Goal: Transaction & Acquisition: Purchase product/service

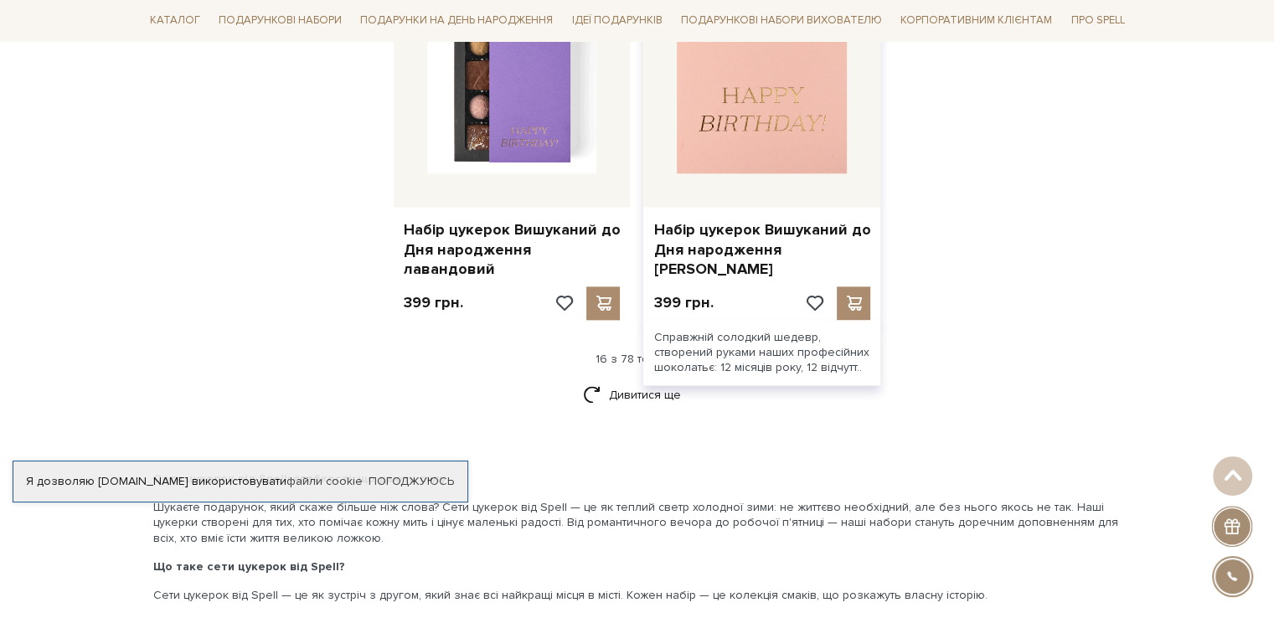
scroll to position [2262, 0]
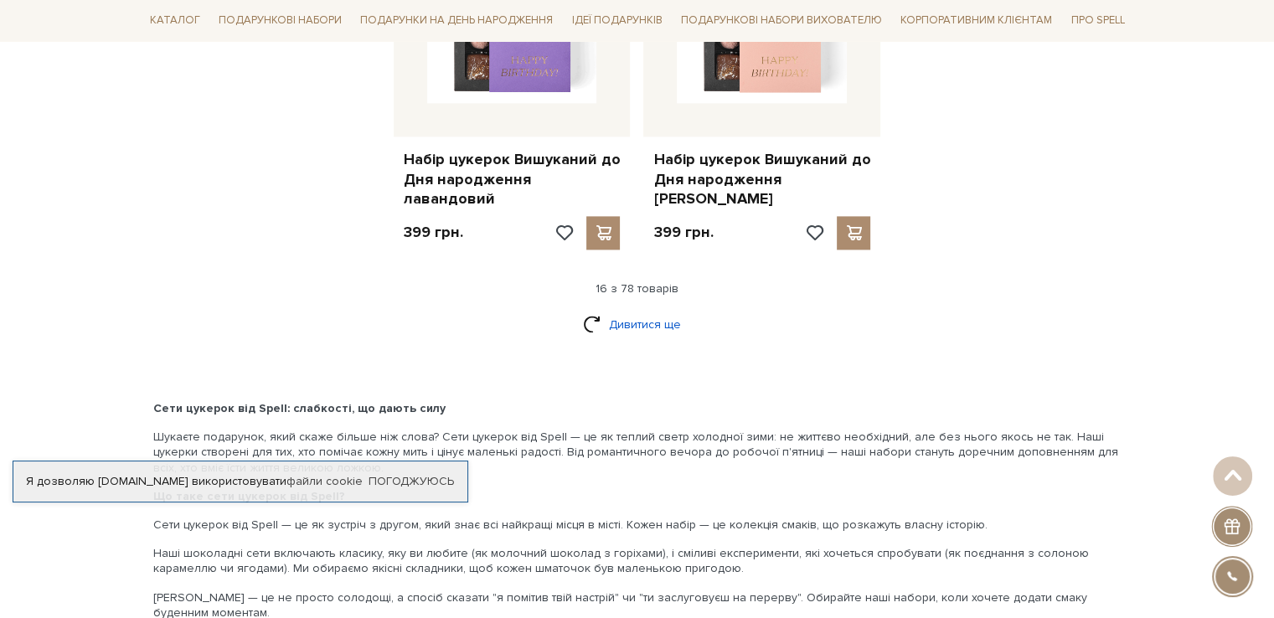
click at [638, 310] on link "Дивитися ще" at bounding box center [637, 324] width 109 height 29
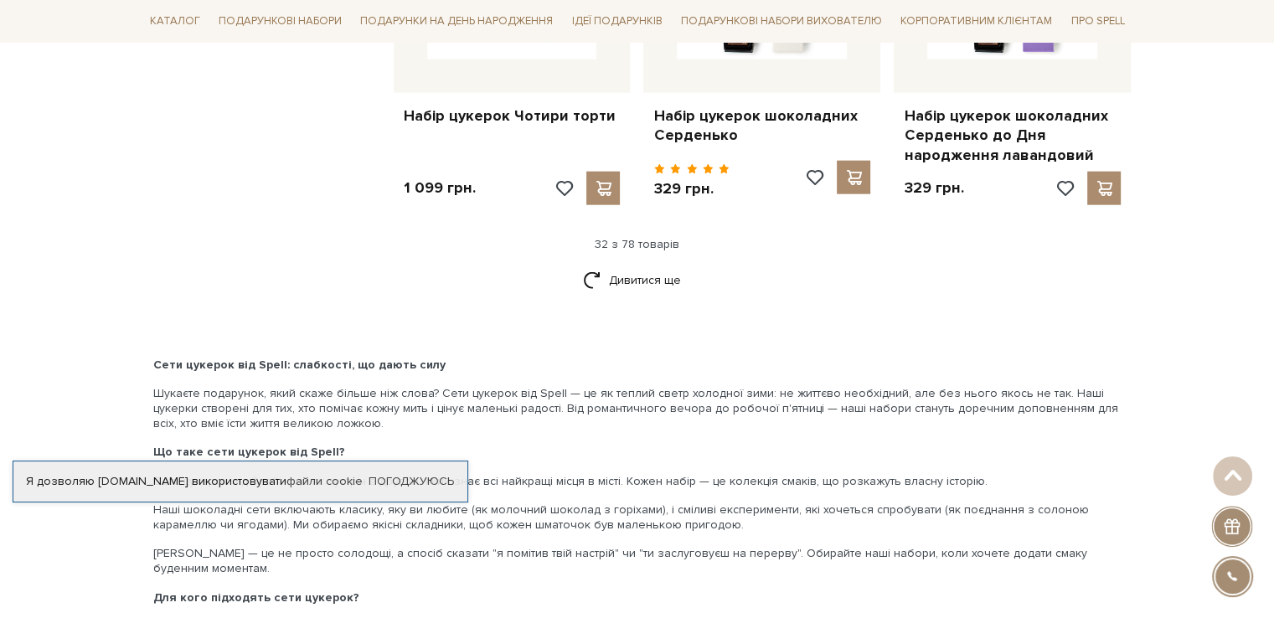
scroll to position [4022, 0]
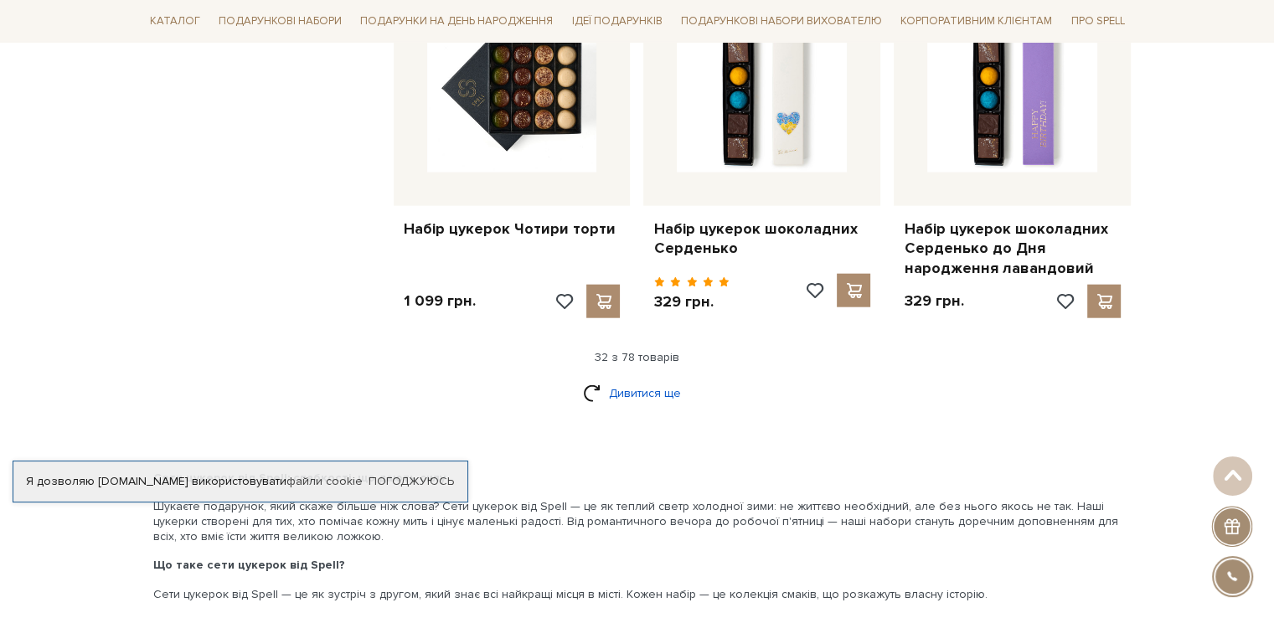
click at [649, 379] on link "Дивитися ще" at bounding box center [637, 393] width 109 height 29
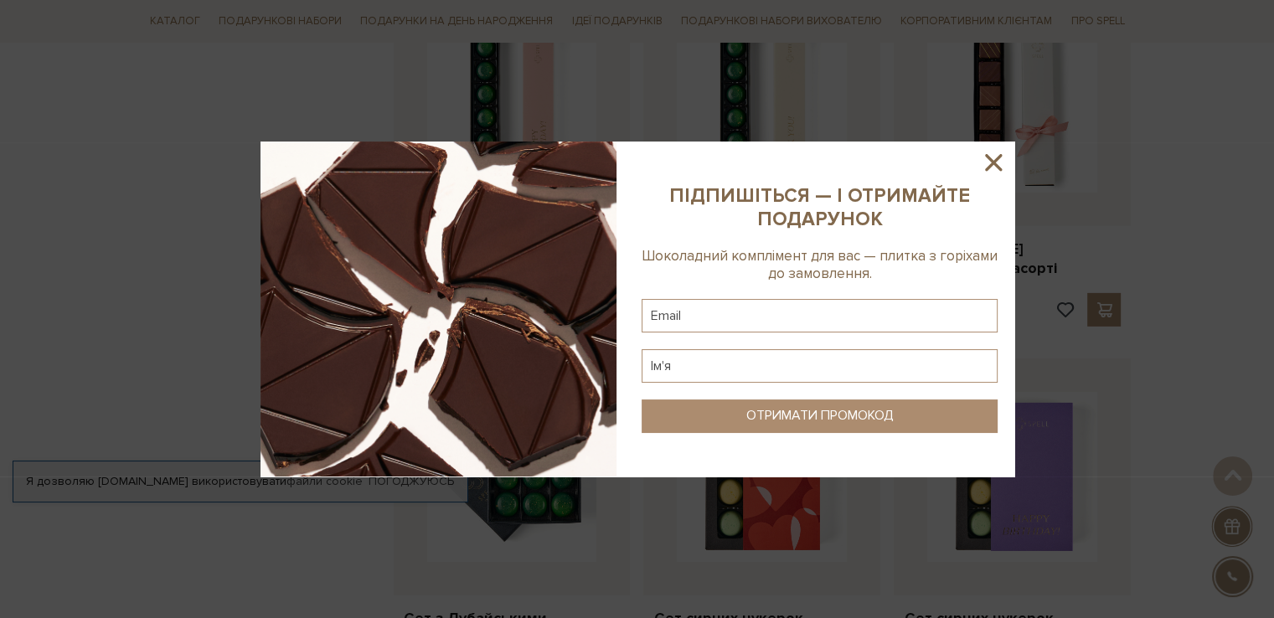
scroll to position [5446, 0]
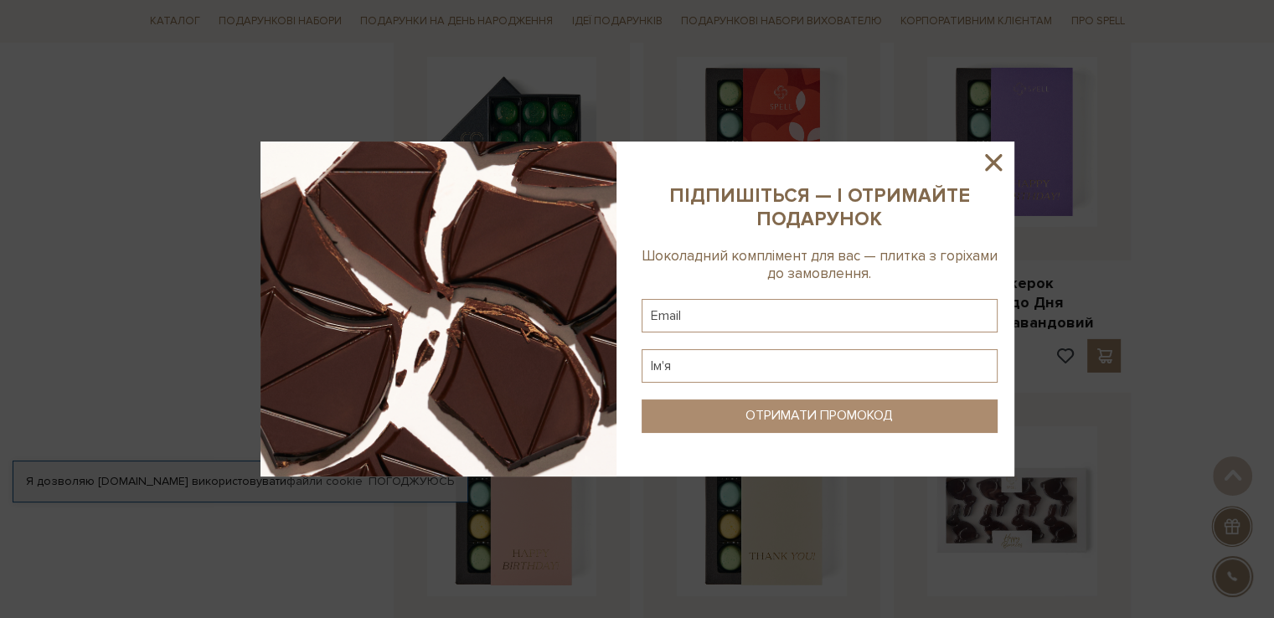
click at [984, 168] on icon at bounding box center [993, 162] width 28 height 28
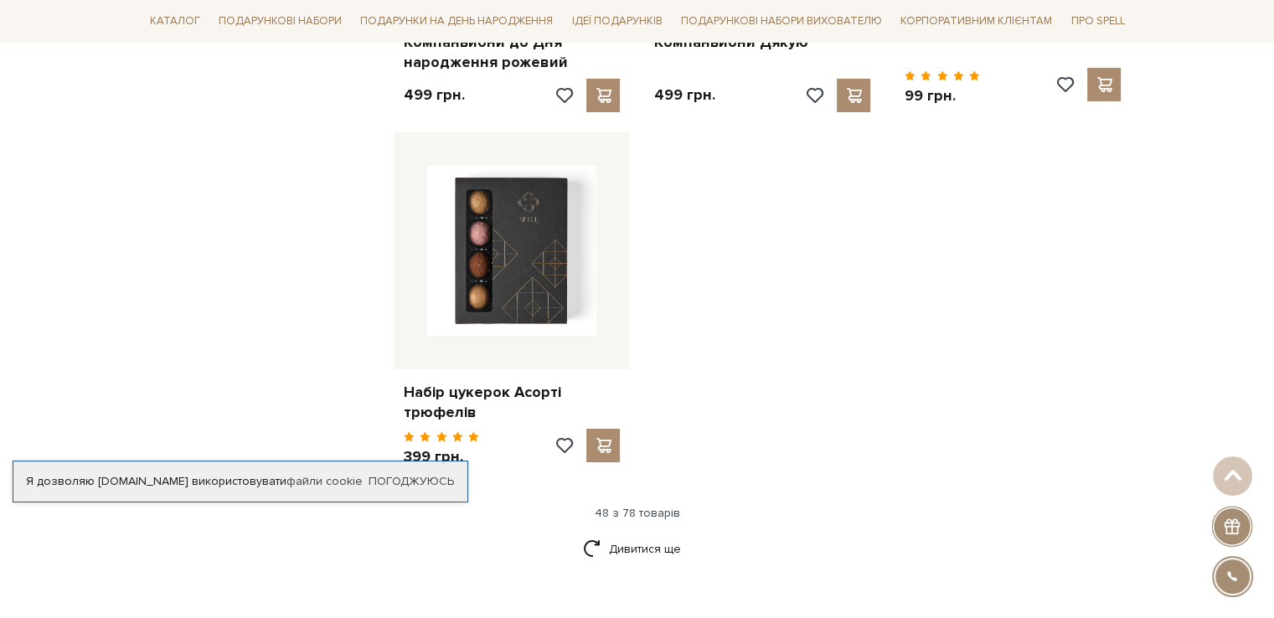
scroll to position [6116, 0]
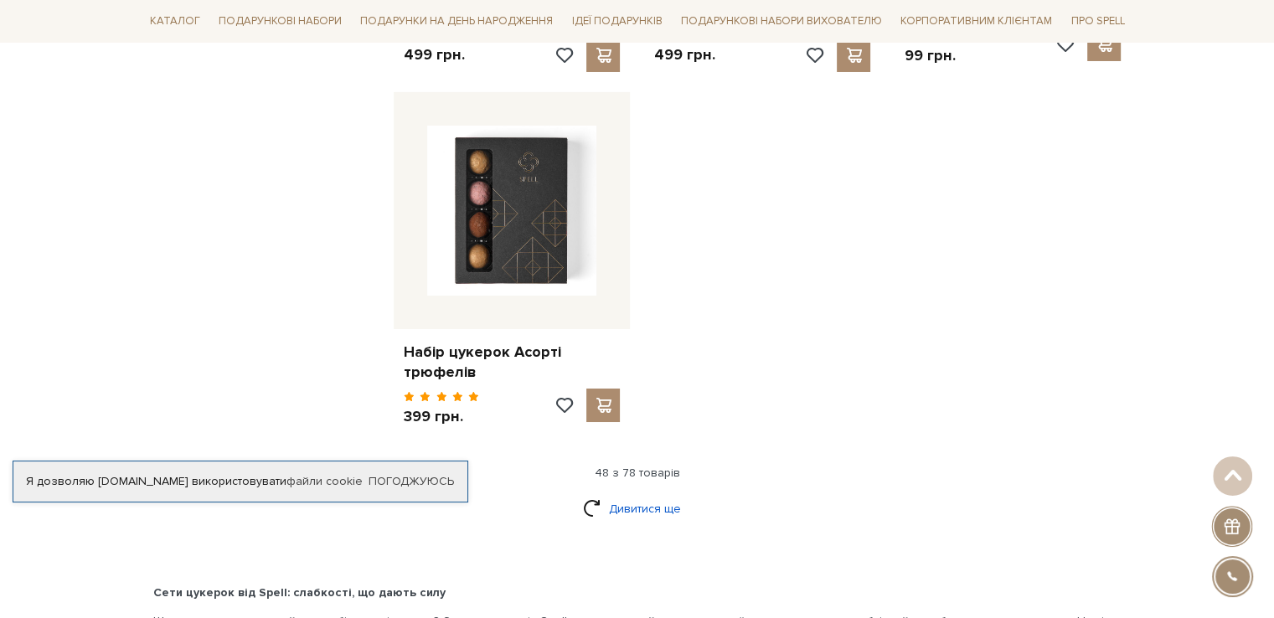
click at [654, 494] on link "Дивитися ще" at bounding box center [637, 508] width 109 height 29
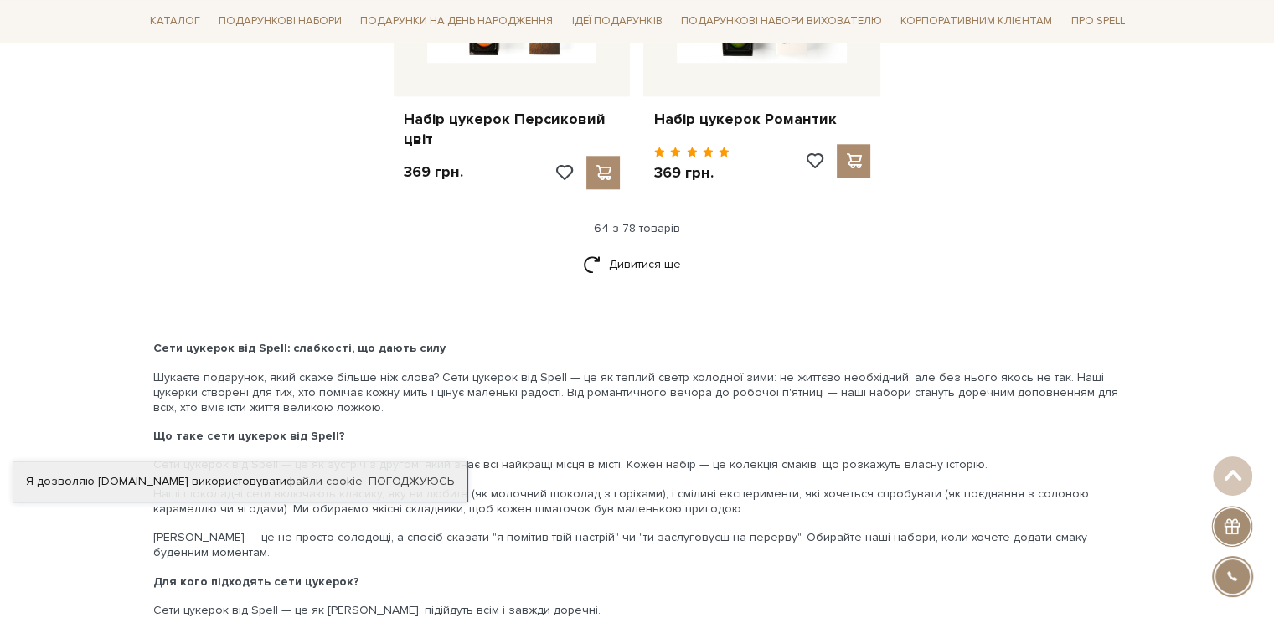
scroll to position [8127, 0]
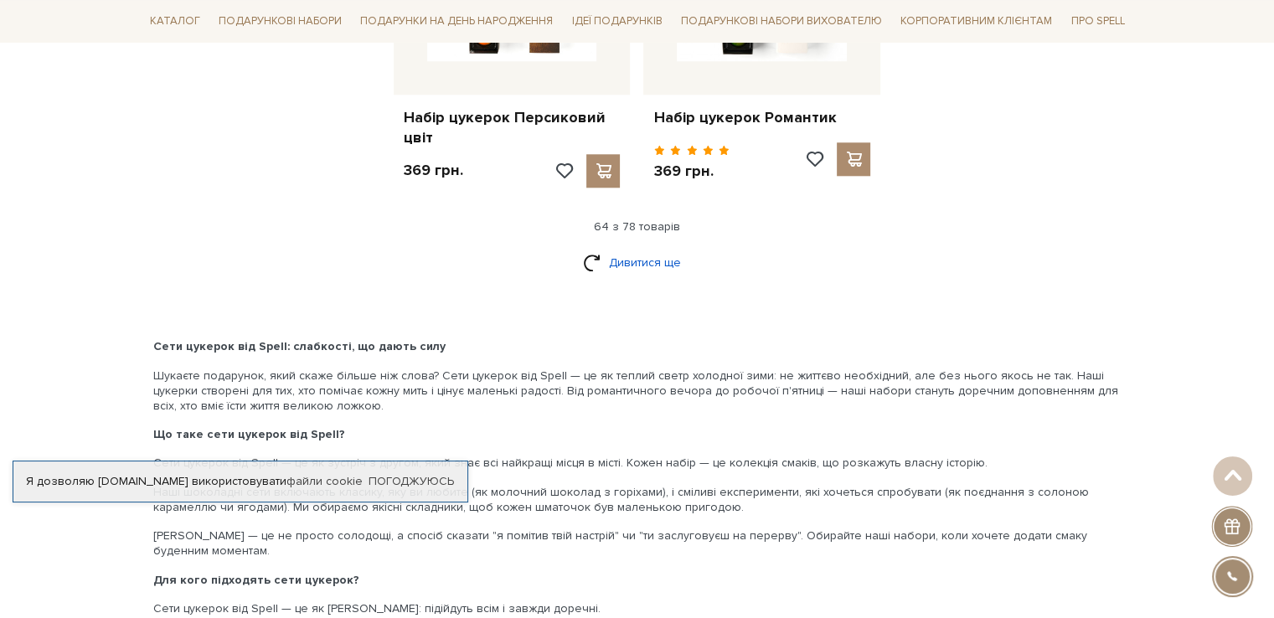
click at [634, 248] on link "Дивитися ще" at bounding box center [637, 262] width 109 height 29
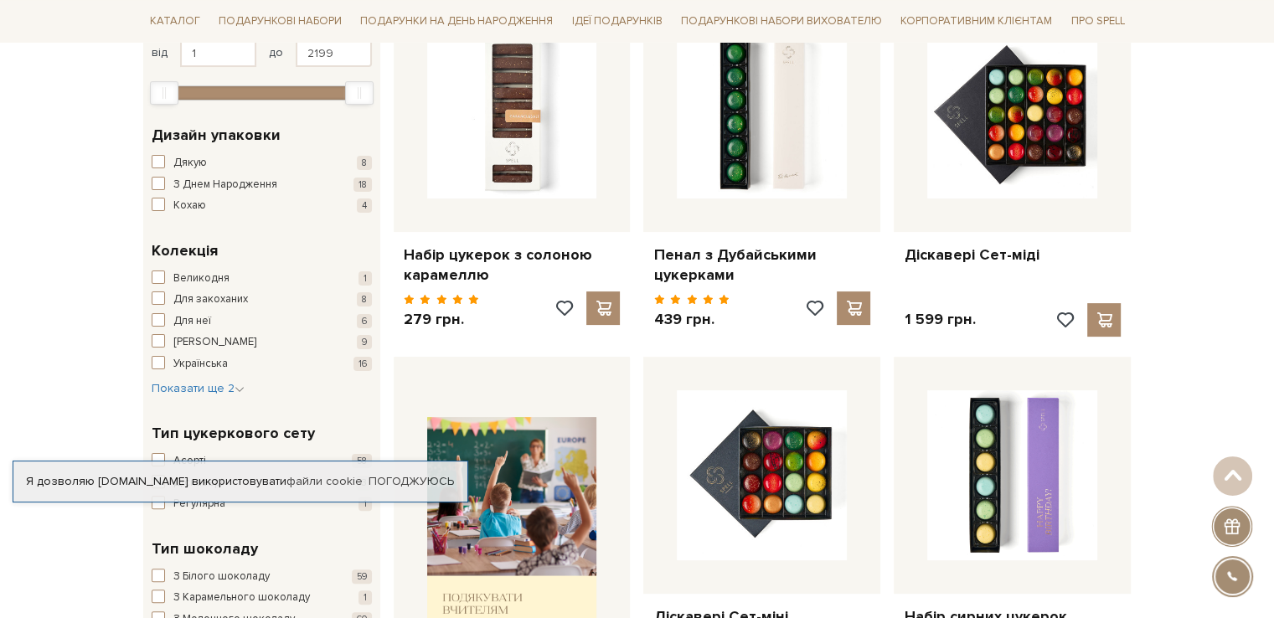
scroll to position [0, 0]
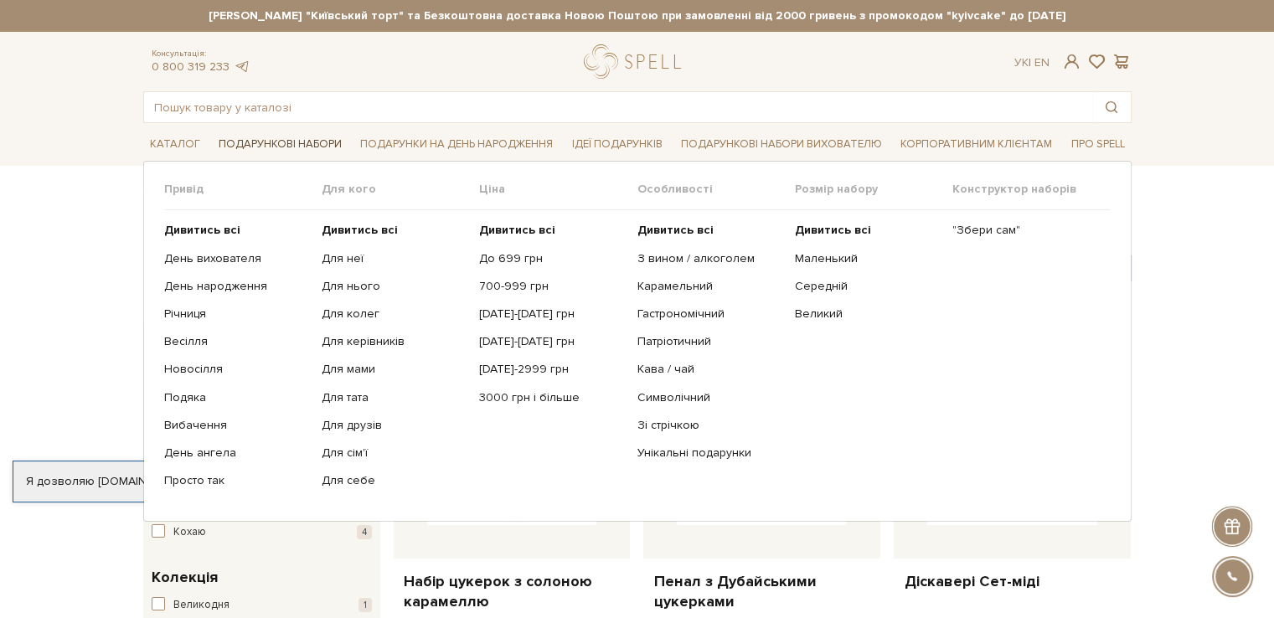
click at [297, 142] on link "Подарункові набори" at bounding box center [280, 145] width 137 height 26
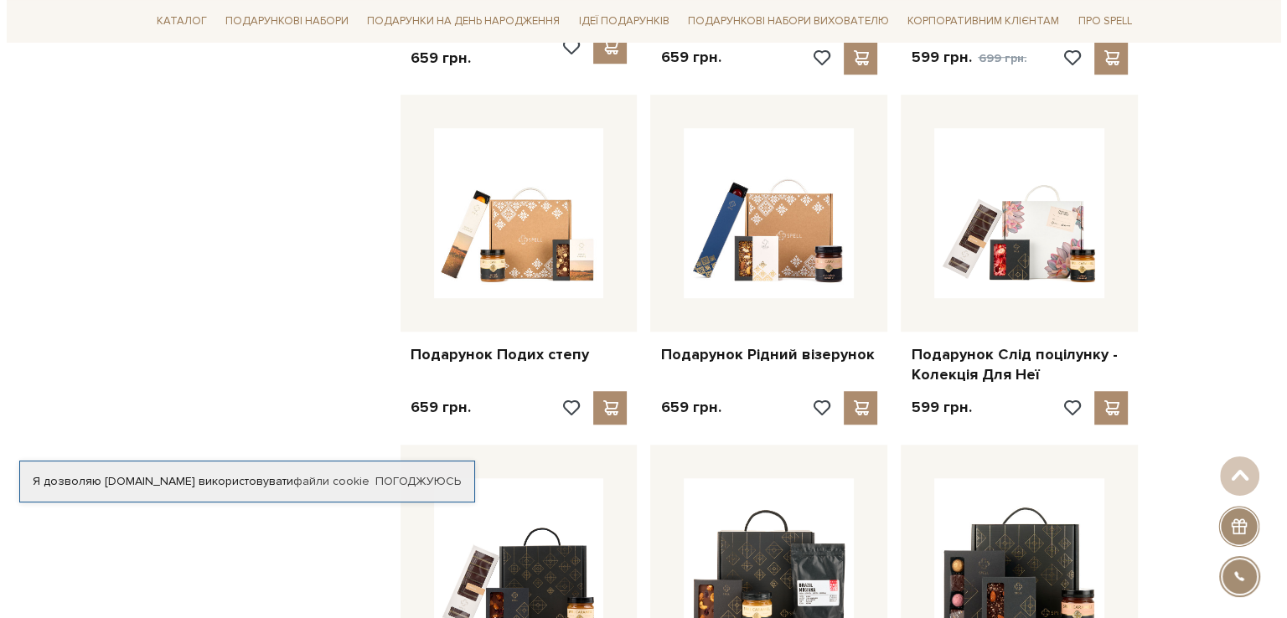
scroll to position [1257, 0]
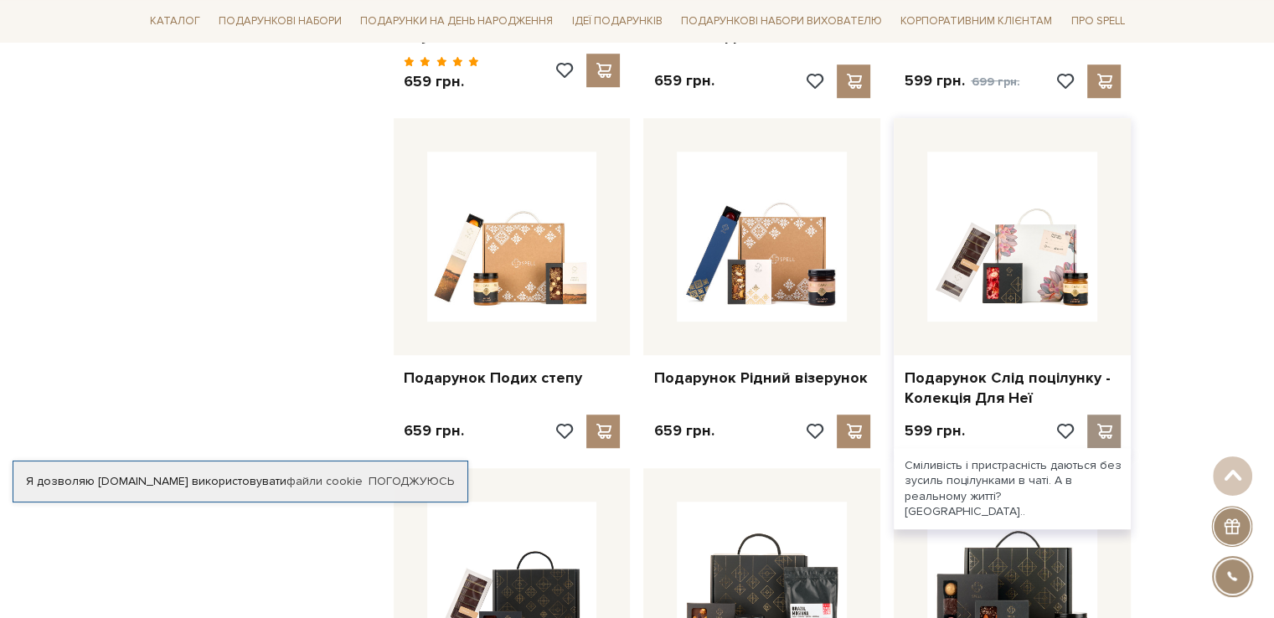
click at [1098, 424] on span at bounding box center [1104, 431] width 21 height 15
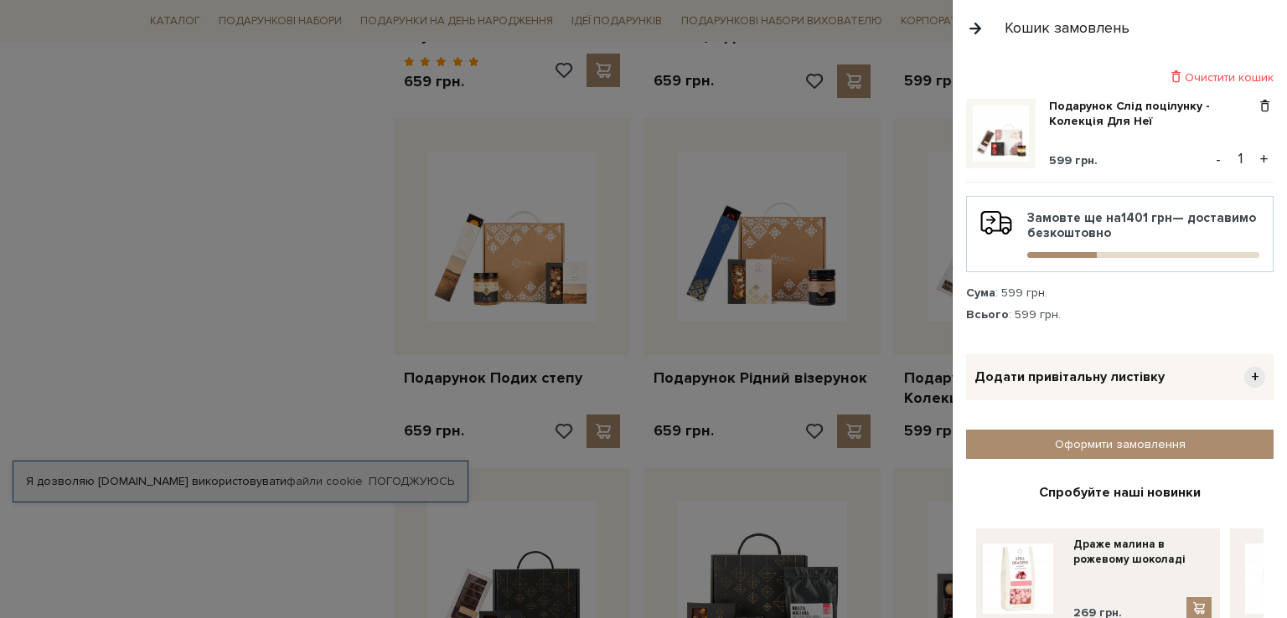
click at [1254, 150] on button "+" at bounding box center [1263, 159] width 19 height 25
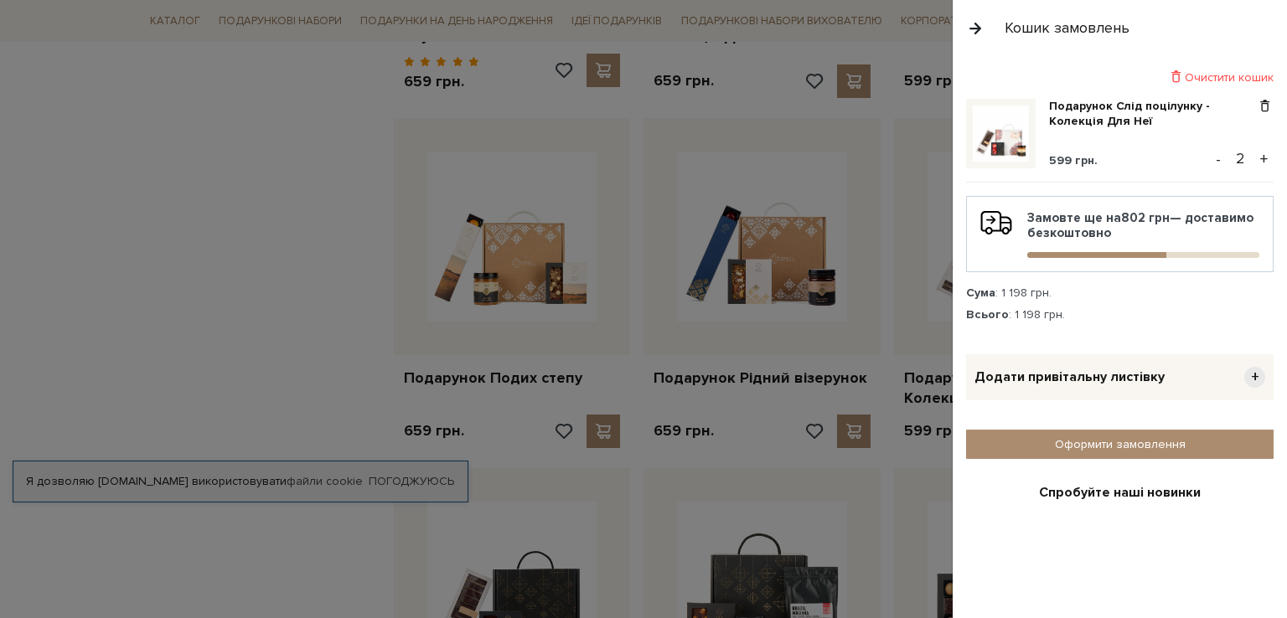
click at [1254, 150] on button "+" at bounding box center [1263, 159] width 19 height 25
click at [1254, 157] on button "+" at bounding box center [1263, 159] width 19 height 25
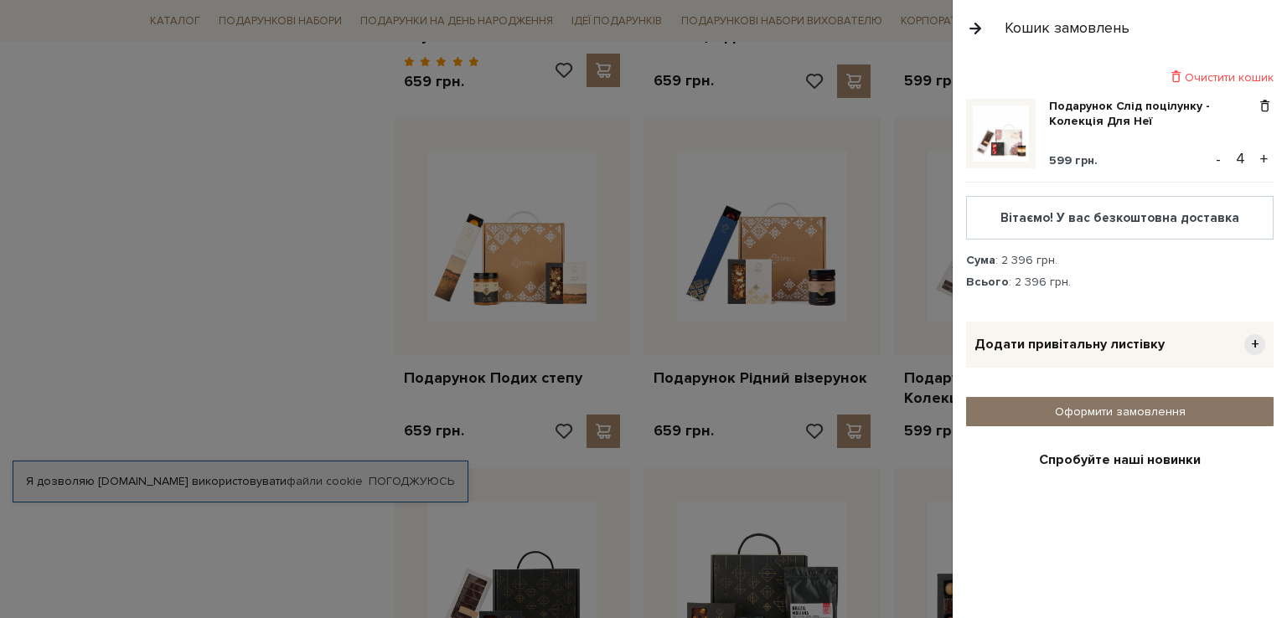
click at [1160, 411] on link "Оформити замовлення" at bounding box center [1119, 411] width 307 height 29
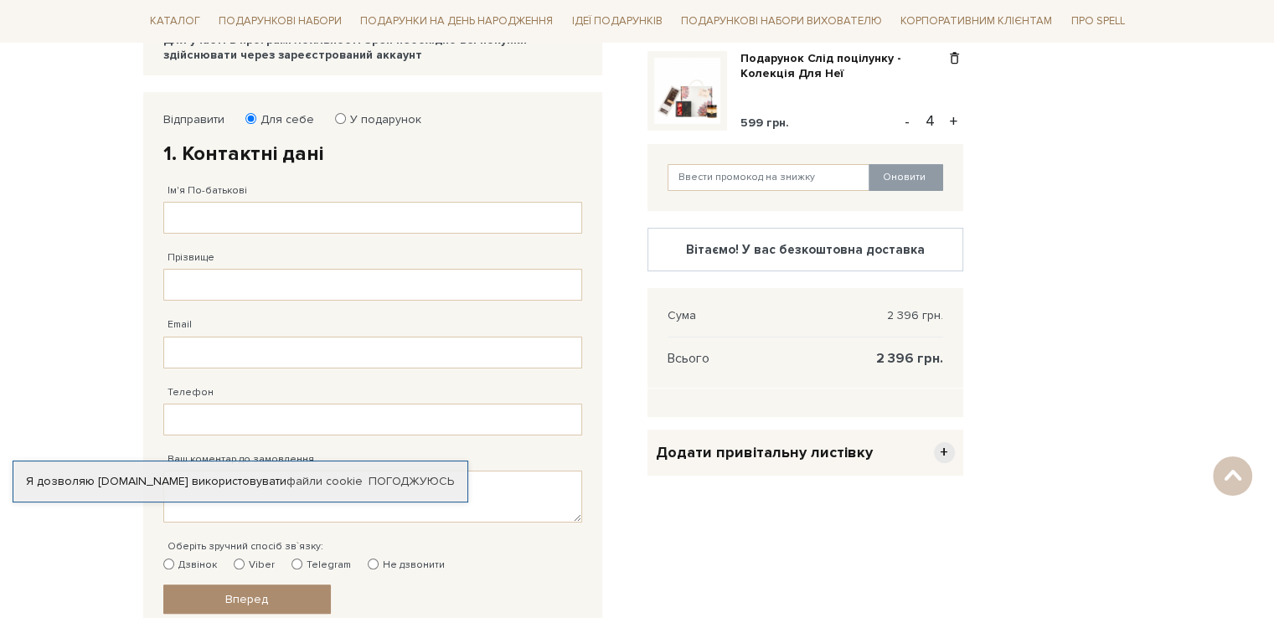
scroll to position [197, 0]
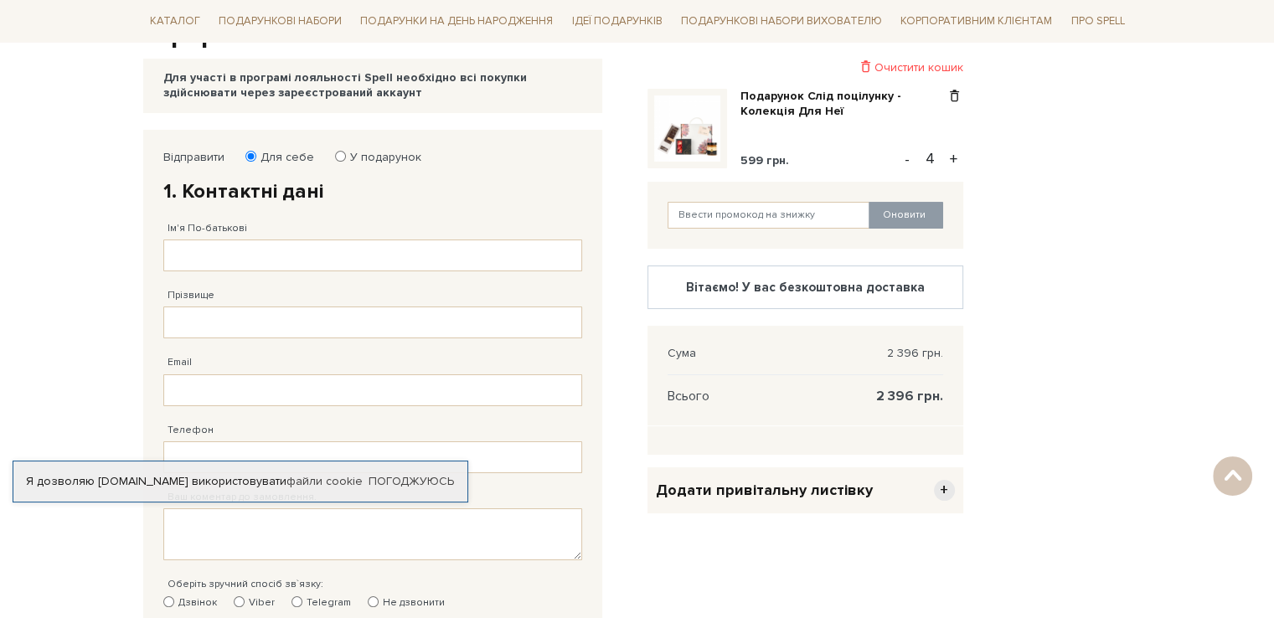
click at [767, 198] on div "Оновити" at bounding box center [806, 215] width 316 height 67
click at [776, 215] on input "text" at bounding box center [769, 215] width 203 height 27
click at [810, 220] on input "text" at bounding box center [769, 215] width 203 height 27
type input "uk2SFHuN"
click at [880, 213] on button "Оновити" at bounding box center [906, 215] width 75 height 27
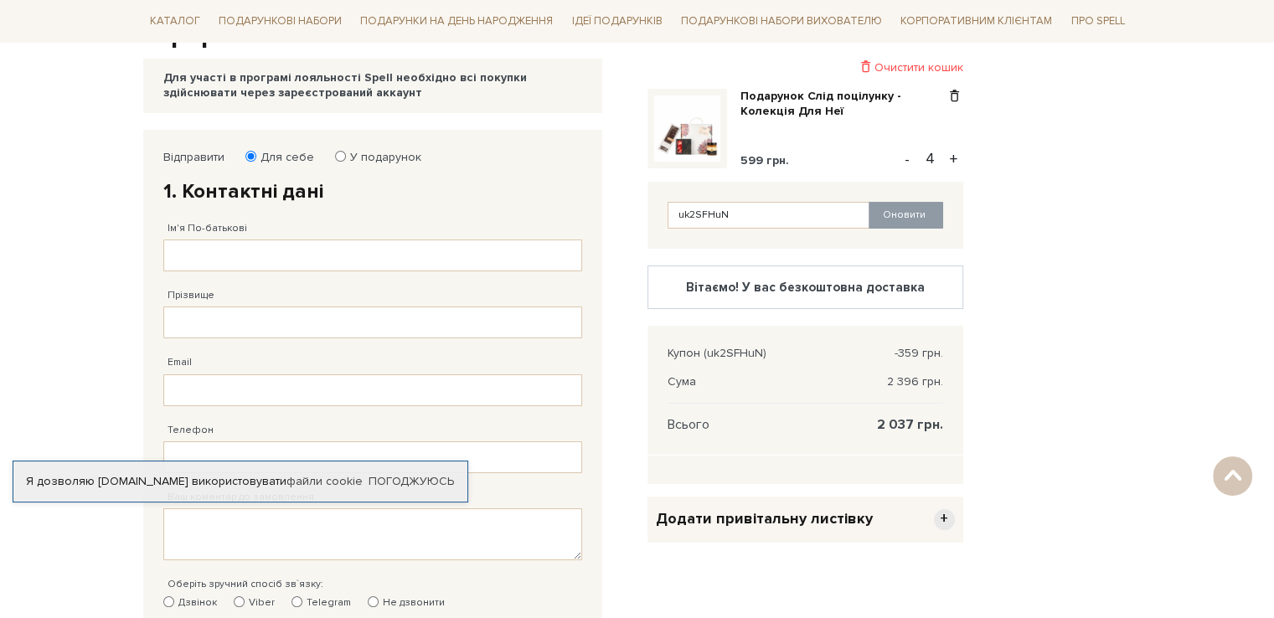
click at [343, 161] on label "У подарунок" at bounding box center [380, 157] width 82 height 15
click at [343, 161] on input "У подарунок" at bounding box center [340, 156] width 11 height 11
radio input "true"
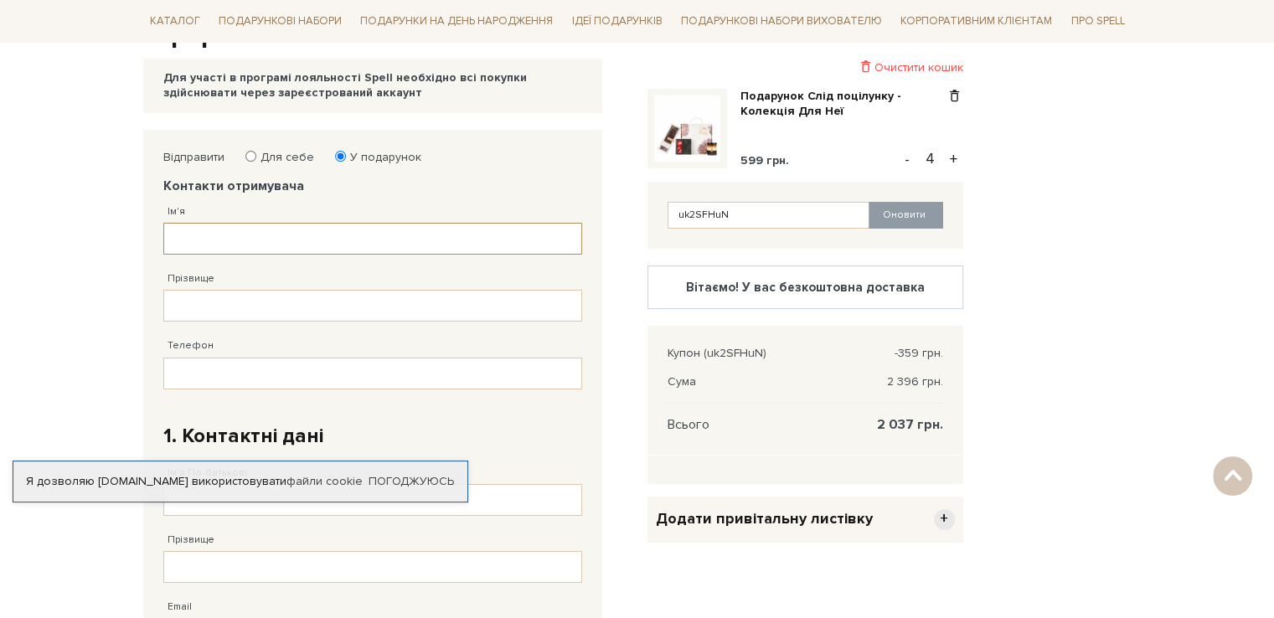
click at [288, 236] on input "Ім'я" at bounding box center [372, 239] width 419 height 32
type input "Марина"
click at [271, 306] on input "Прізвище" at bounding box center [372, 306] width 419 height 32
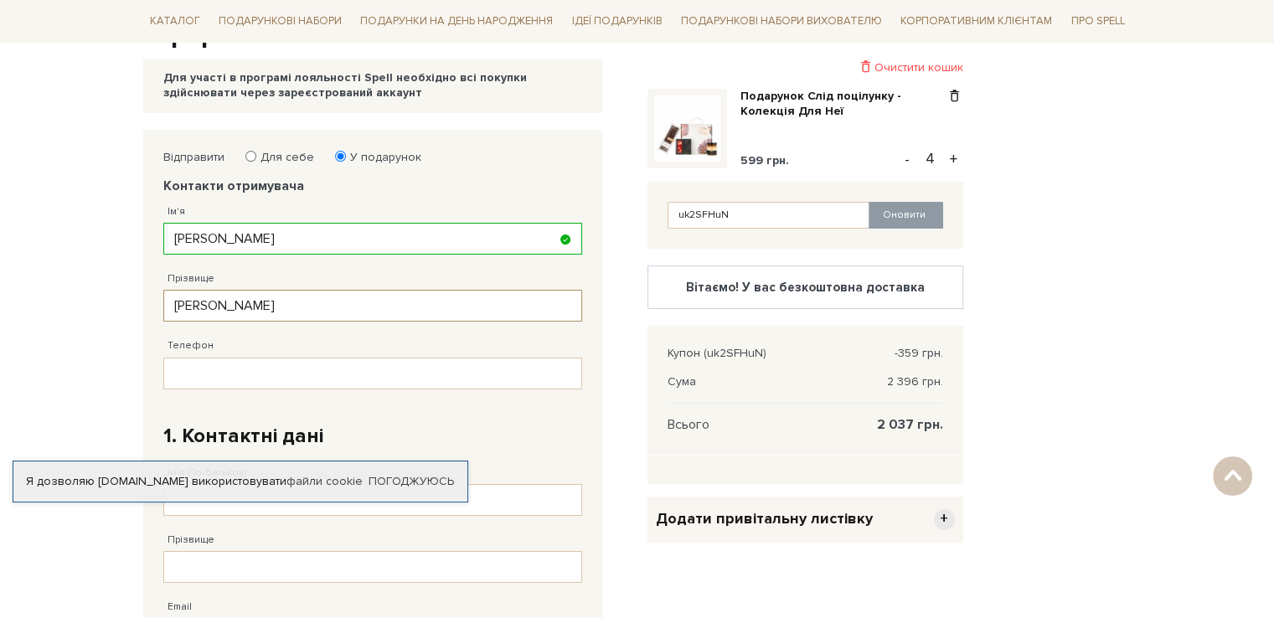
type input "Гончаренко"
click at [268, 369] on input "Телефон" at bounding box center [372, 374] width 419 height 32
type input "38 (096) 871 12 36"
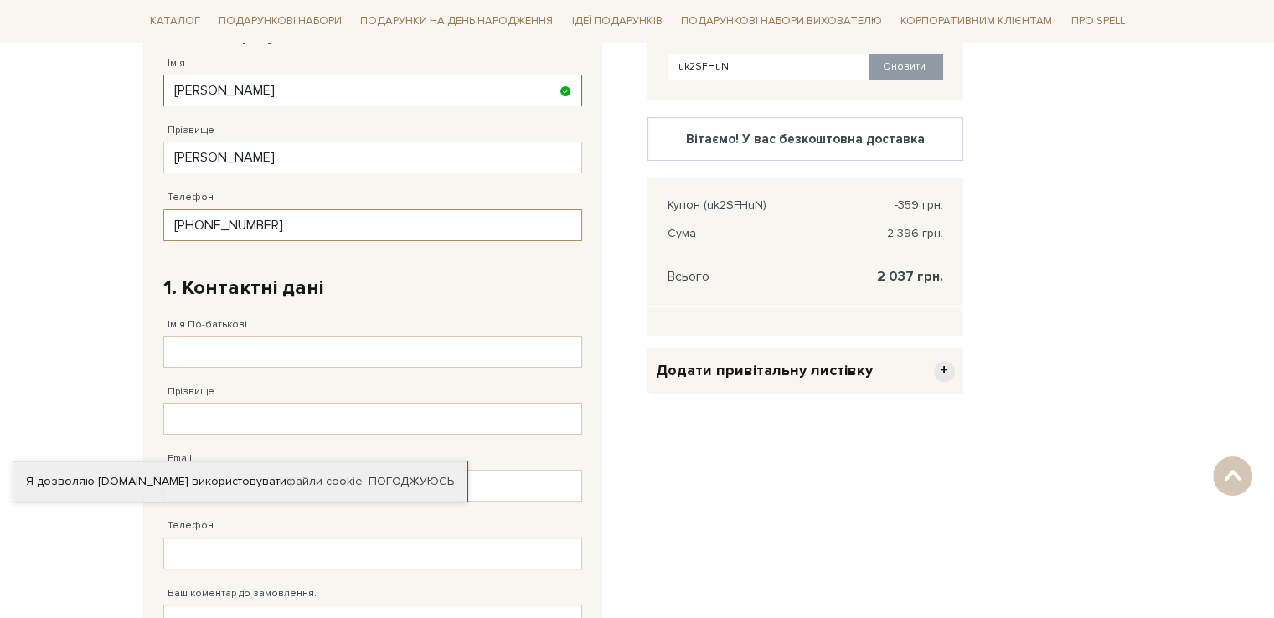
scroll to position [364, 0]
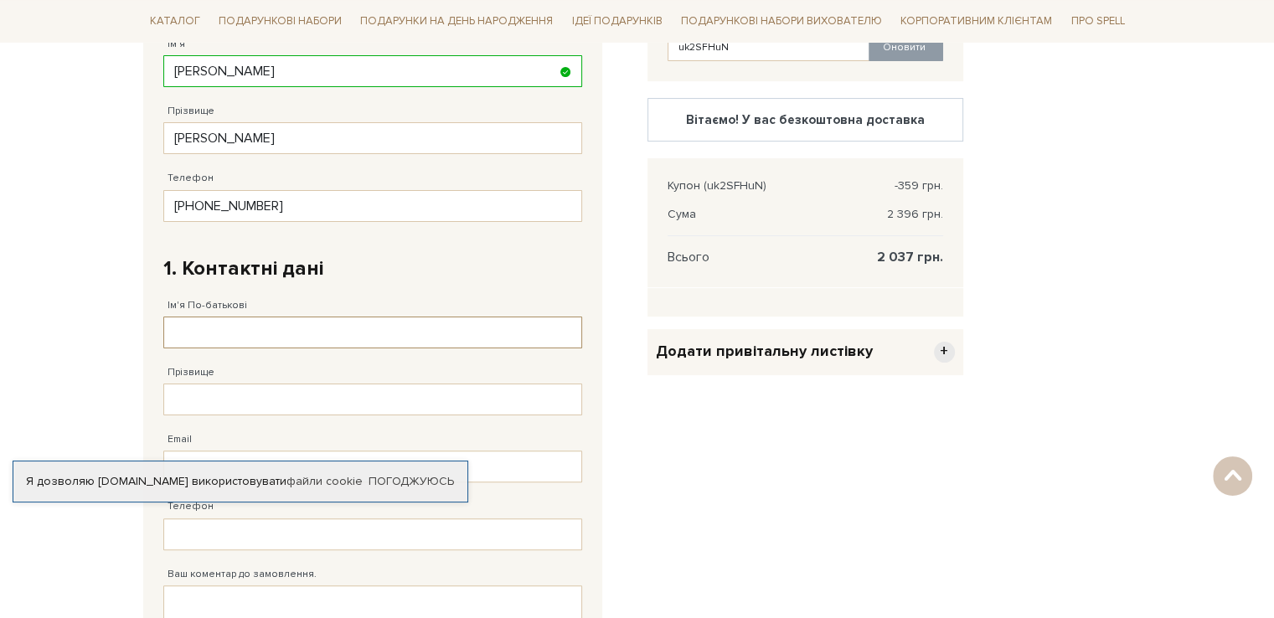
click at [242, 329] on input "Ім'я По-батькові" at bounding box center [372, 333] width 419 height 32
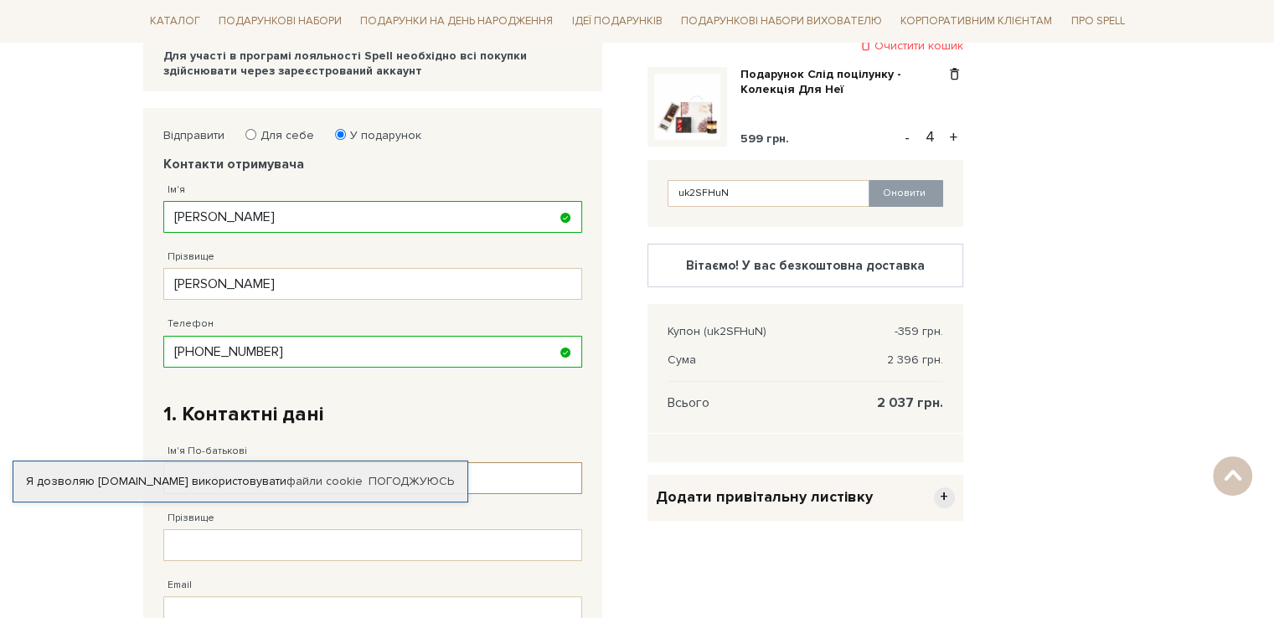
scroll to position [197, 0]
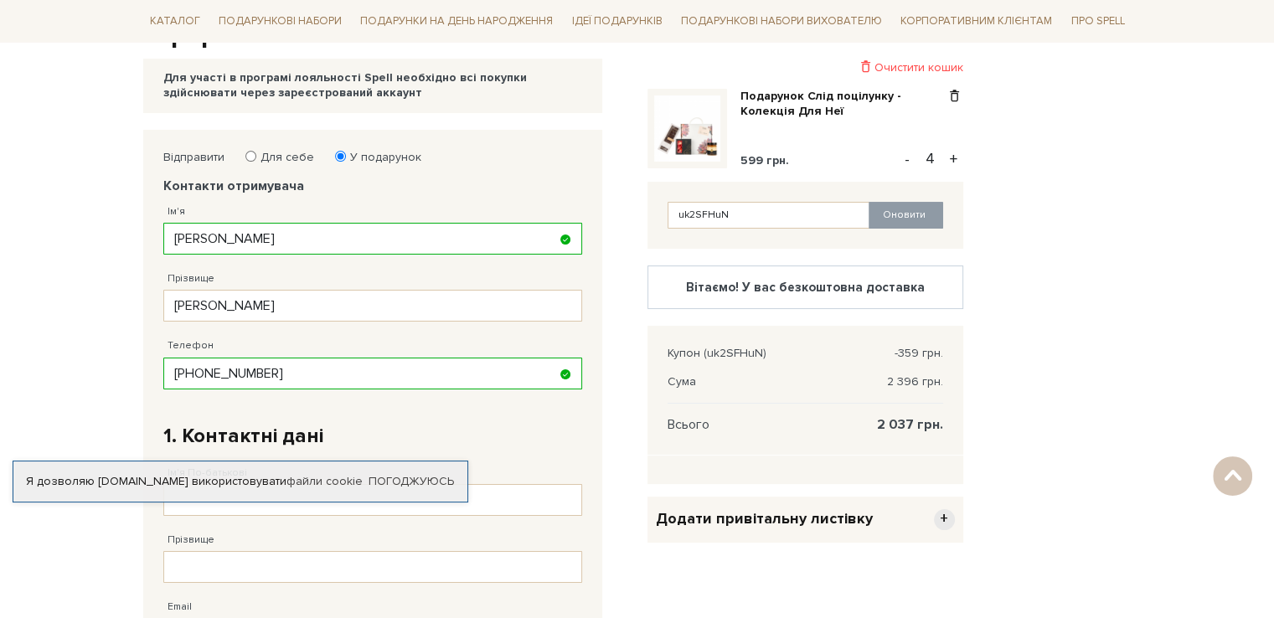
click at [266, 157] on label "Для себе" at bounding box center [282, 157] width 65 height 15
click at [256, 157] on input "Для себе" at bounding box center [250, 156] width 11 height 11
radio input "true"
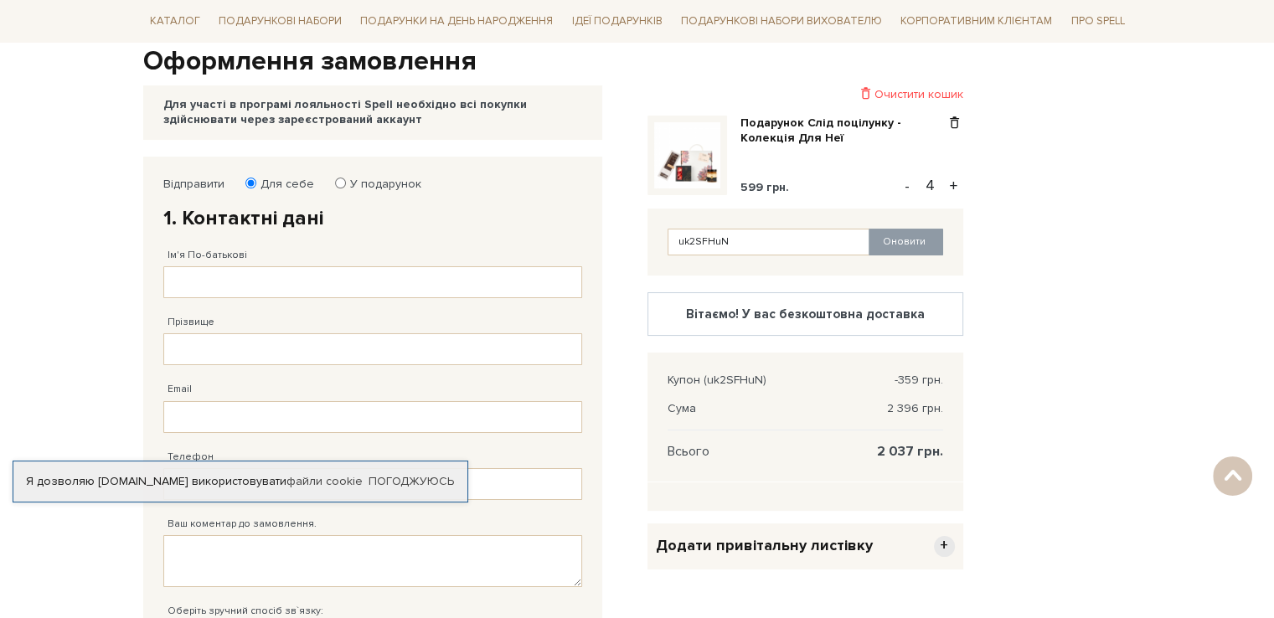
scroll to position [113, 0]
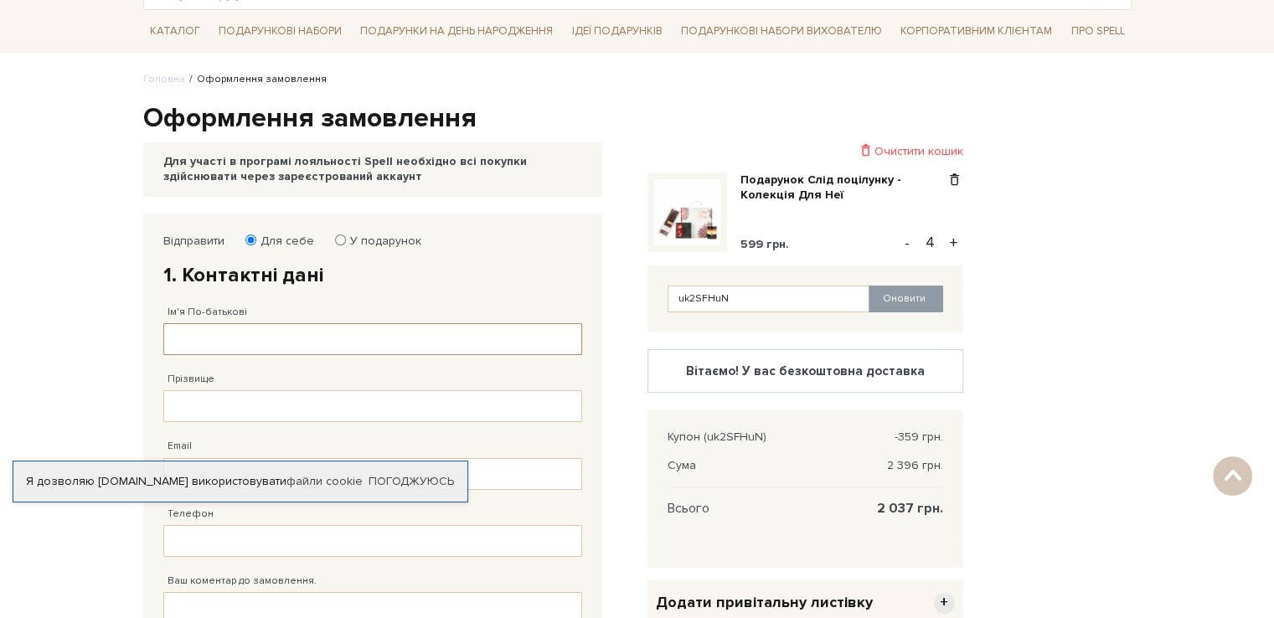
click at [268, 339] on input "Ім'я По-батькові" at bounding box center [372, 339] width 419 height 32
type input "[PERSON_NAME]"
click at [261, 402] on input "Прізвище" at bounding box center [372, 406] width 419 height 32
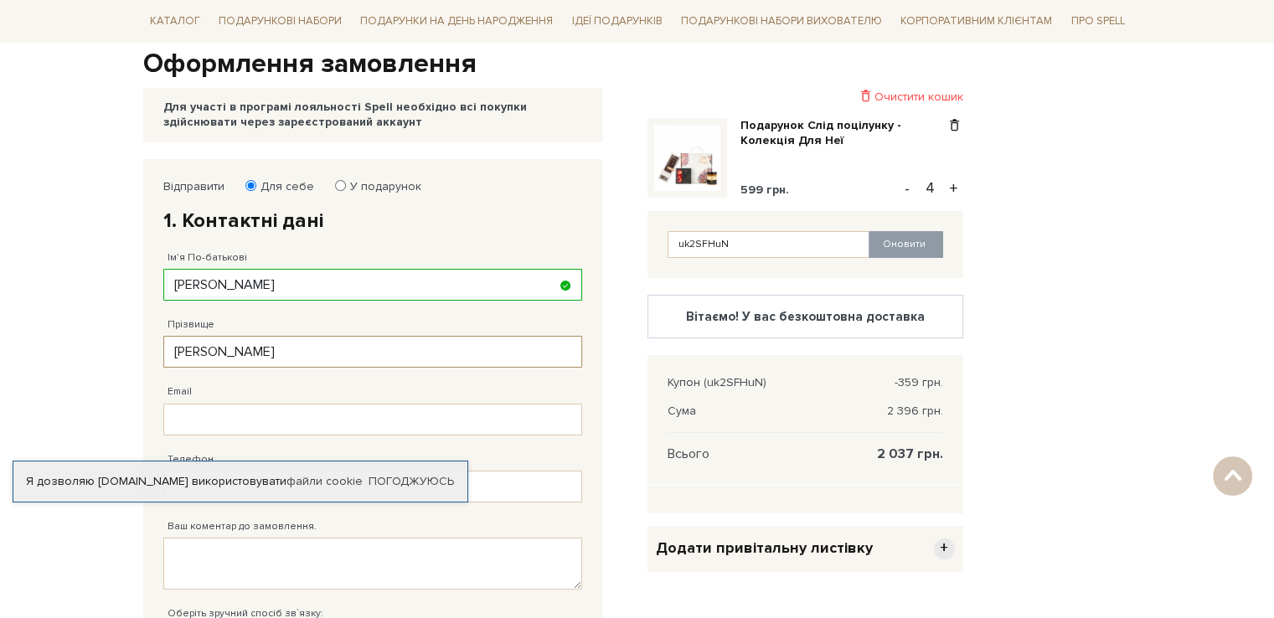
scroll to position [197, 0]
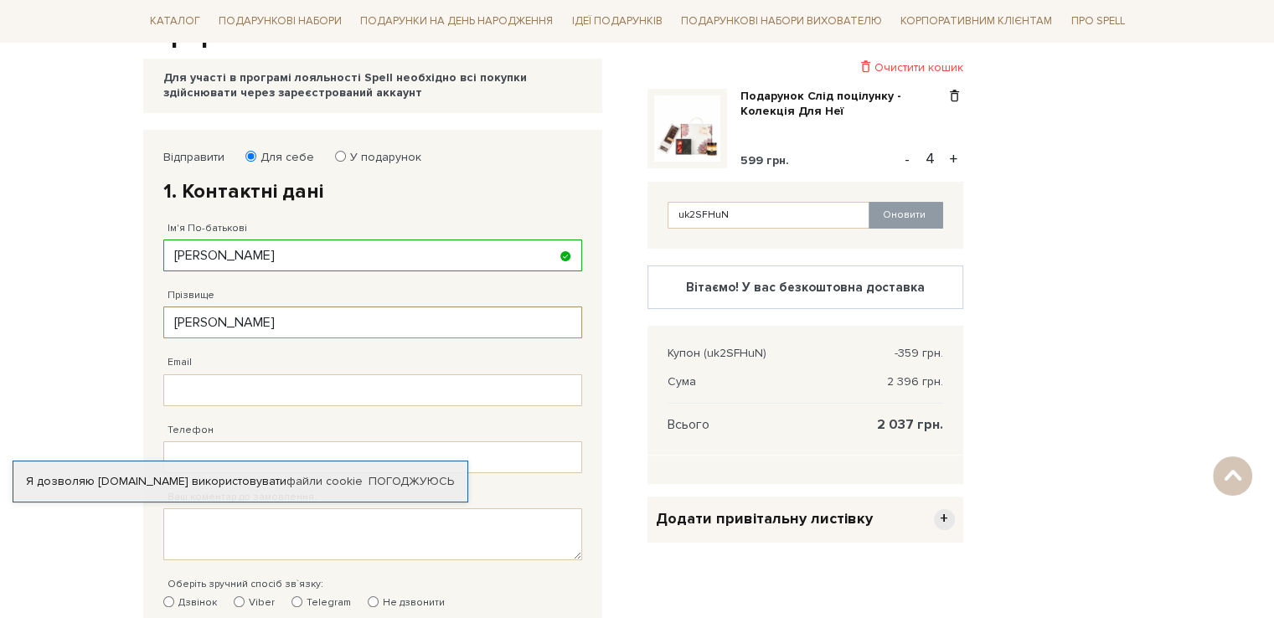
type input "[PERSON_NAME]"
click at [247, 396] on input "Email" at bounding box center [372, 391] width 419 height 32
paste input "[EMAIL_ADDRESS][DOMAIN_NAME]"
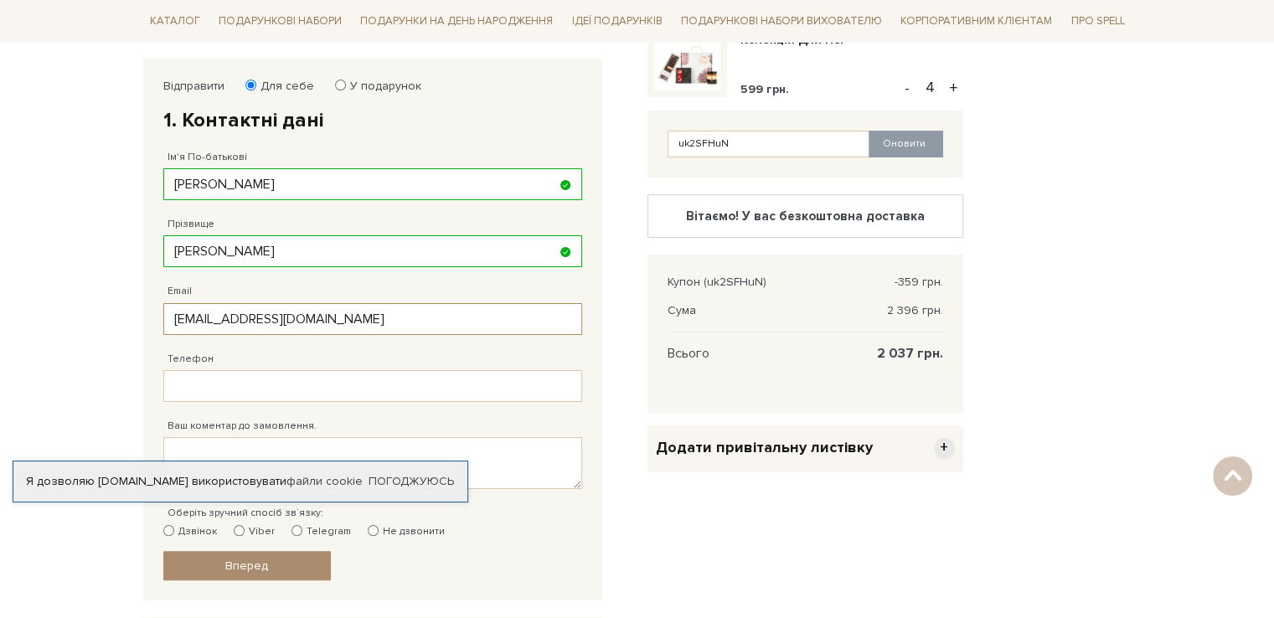
scroll to position [364, 0]
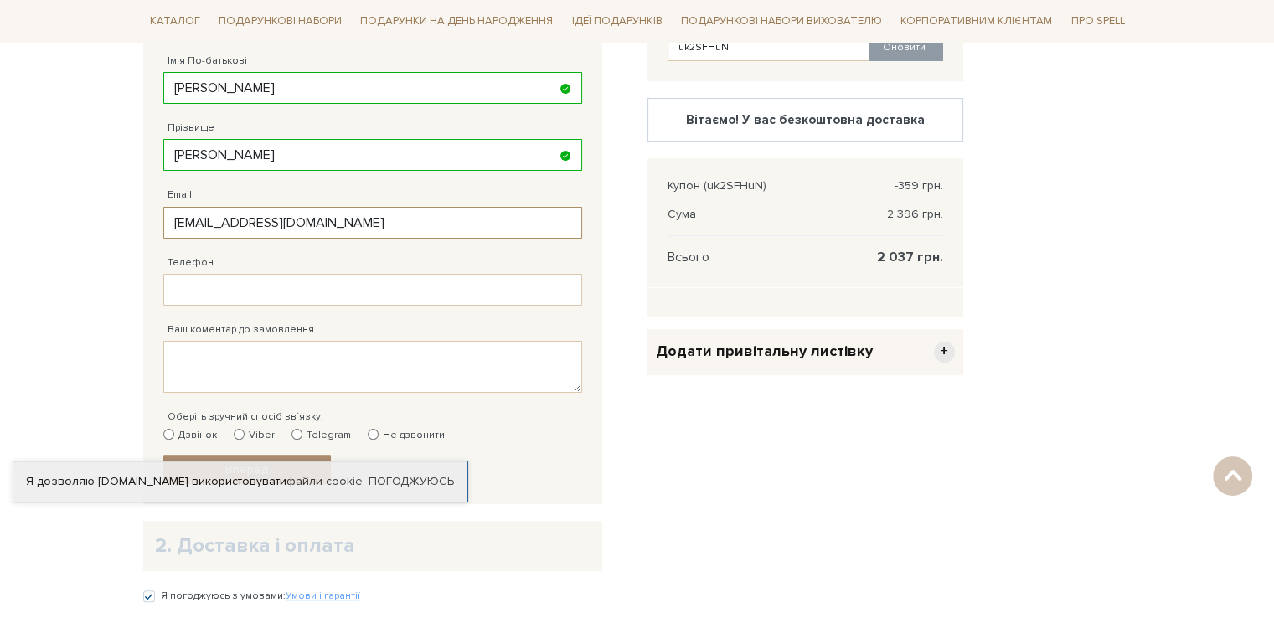
type input "[EMAIL_ADDRESS][DOMAIN_NAME]"
click at [309, 282] on input "Телефон" at bounding box center [372, 290] width 419 height 32
click at [254, 287] on input "38 (096) 871 13 36" at bounding box center [372, 290] width 419 height 32
type input "[PHONE_NUMBER]"
click at [273, 353] on textarea "Ваш коментар до замовлення." at bounding box center [372, 367] width 419 height 52
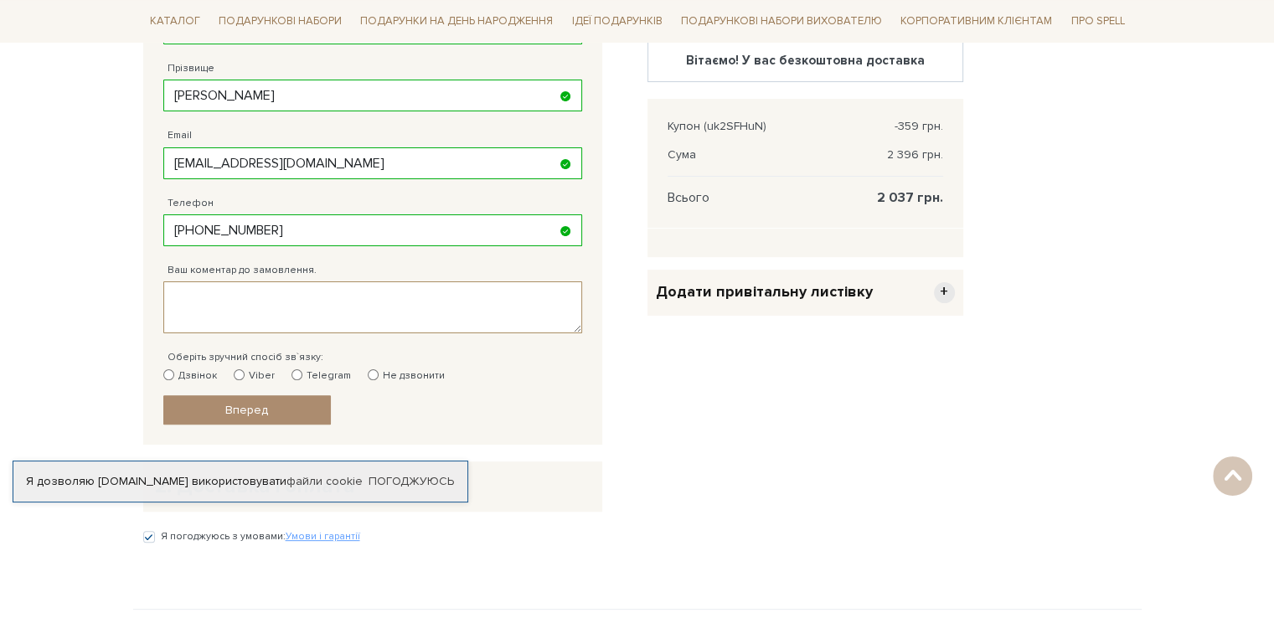
scroll to position [448, 0]
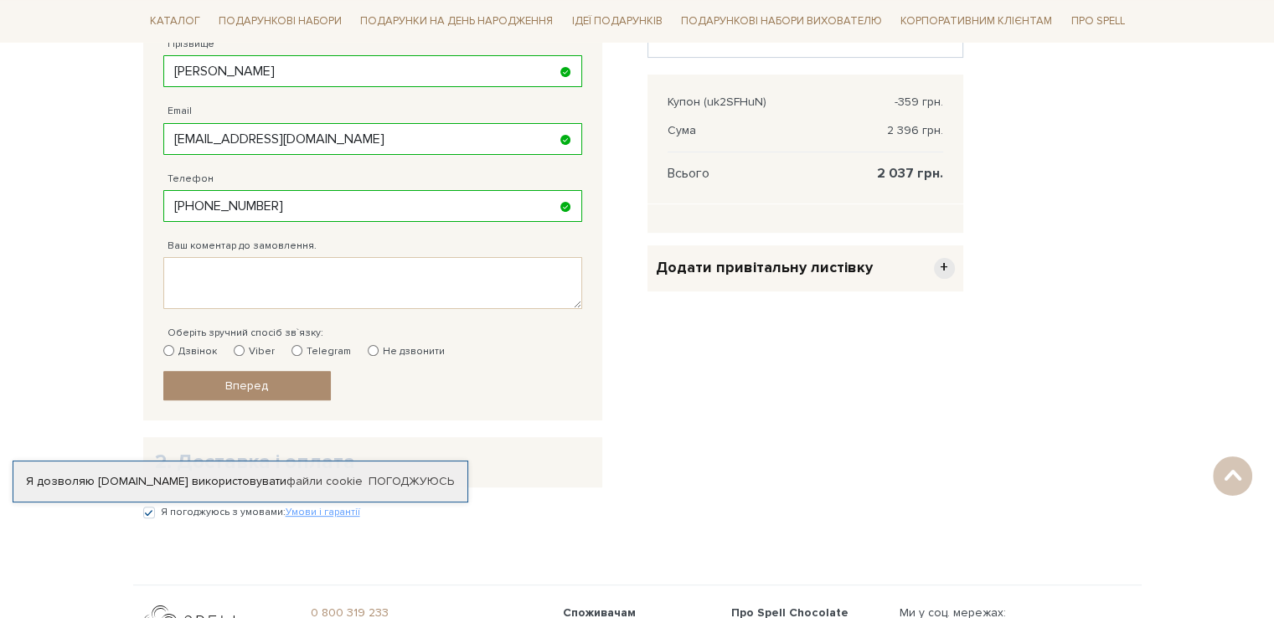
click at [259, 349] on label "Viber" at bounding box center [254, 351] width 41 height 15
click at [245, 349] on input "Viber" at bounding box center [239, 350] width 11 height 11
radio input "true"
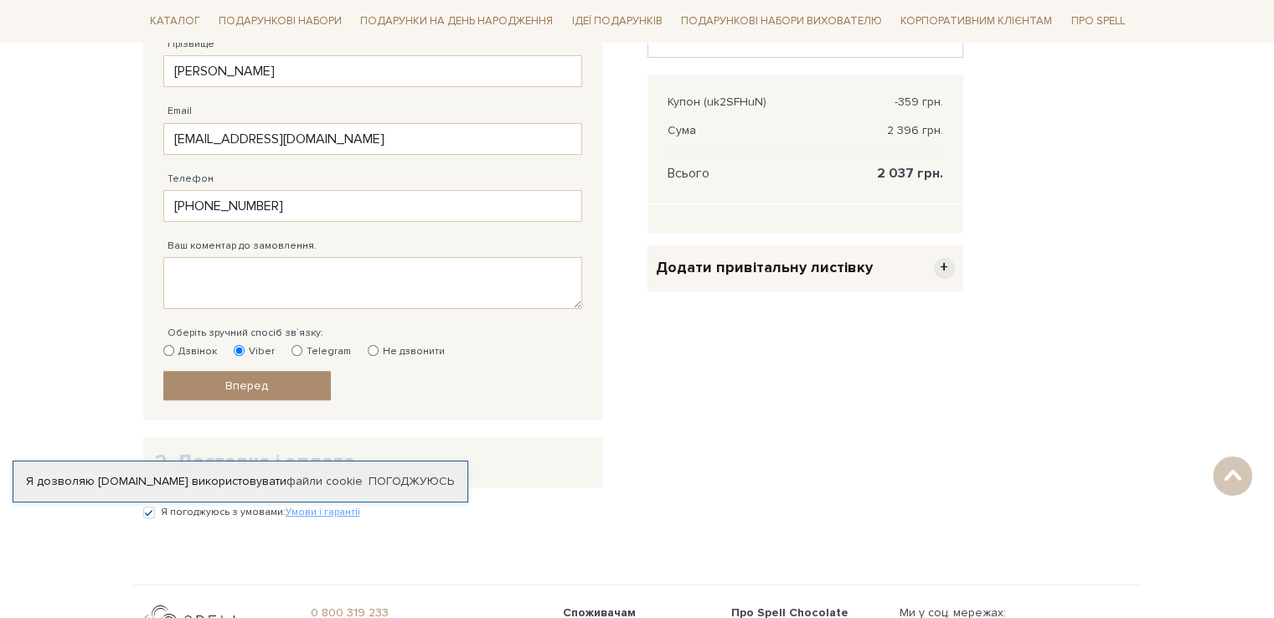
click at [302, 390] on link "Вперед" at bounding box center [247, 385] width 168 height 29
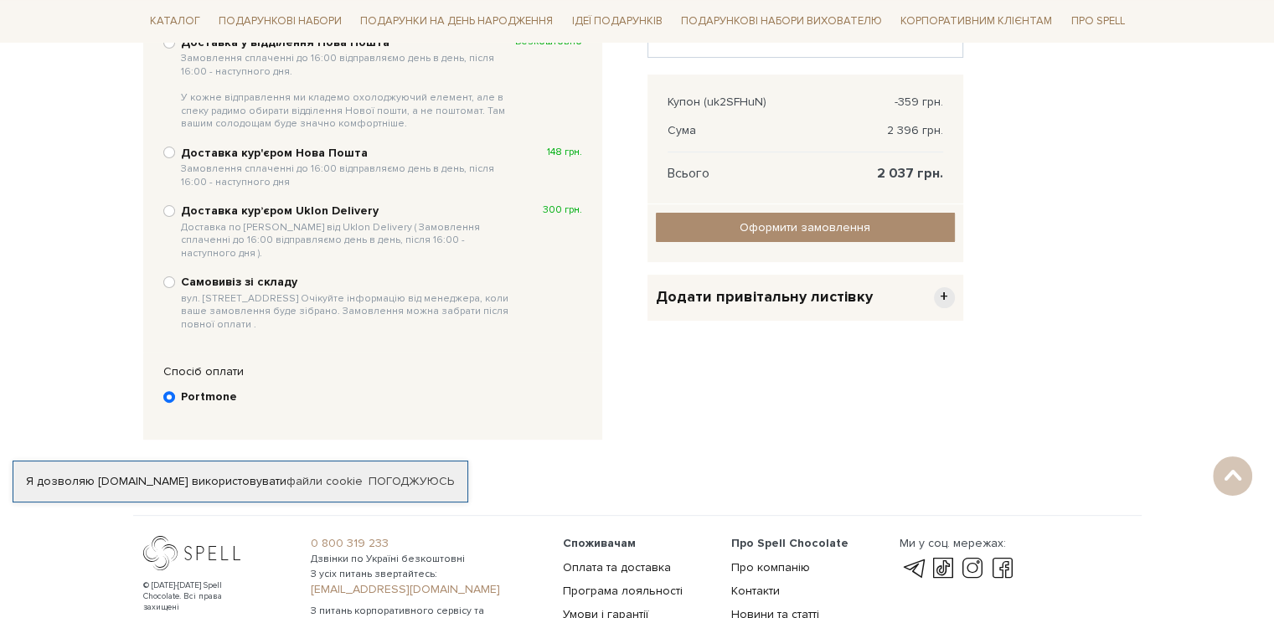
scroll to position [326, 0]
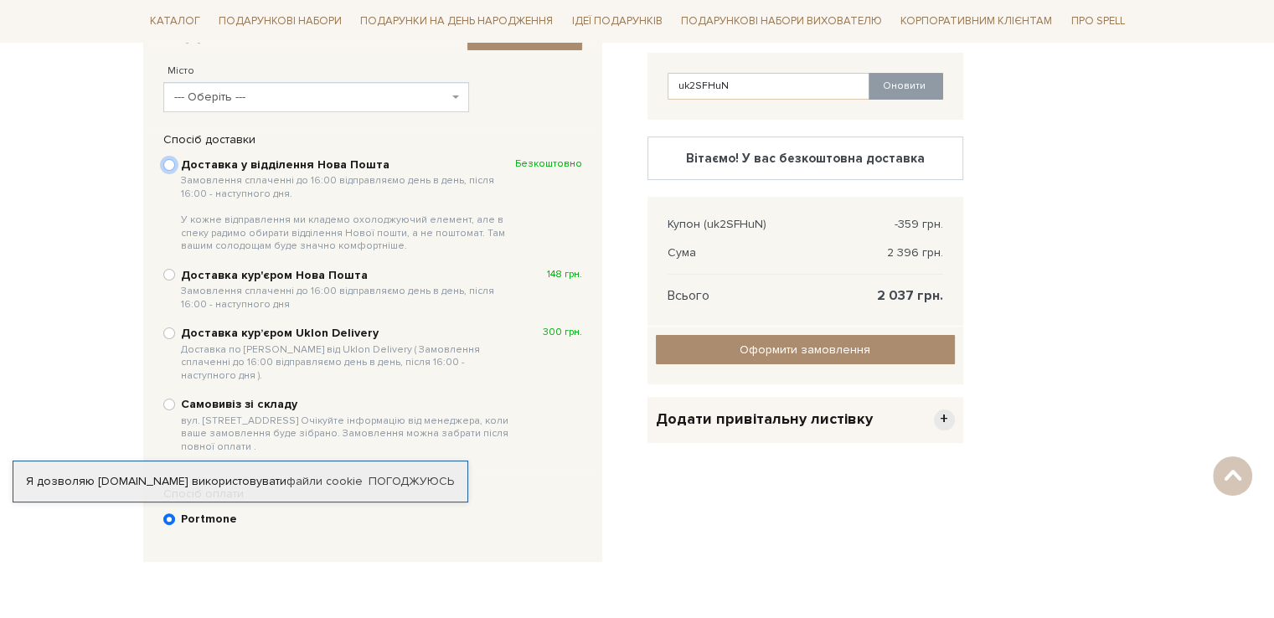
click at [166, 159] on input "Доставка у відділення Нова Пошта Замовлення сплаченні до 16:00 відправляємо ден…" at bounding box center [169, 165] width 12 height 12
radio input "true"
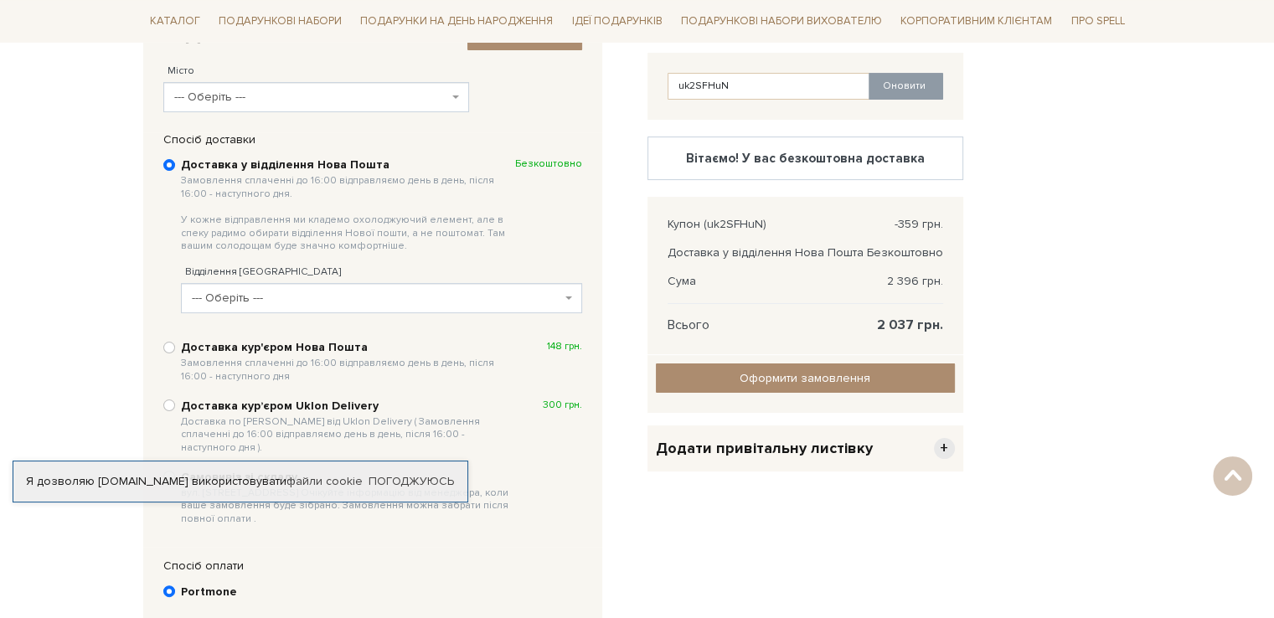
click at [264, 106] on span "--- Оберіть ---" at bounding box center [316, 97] width 306 height 30
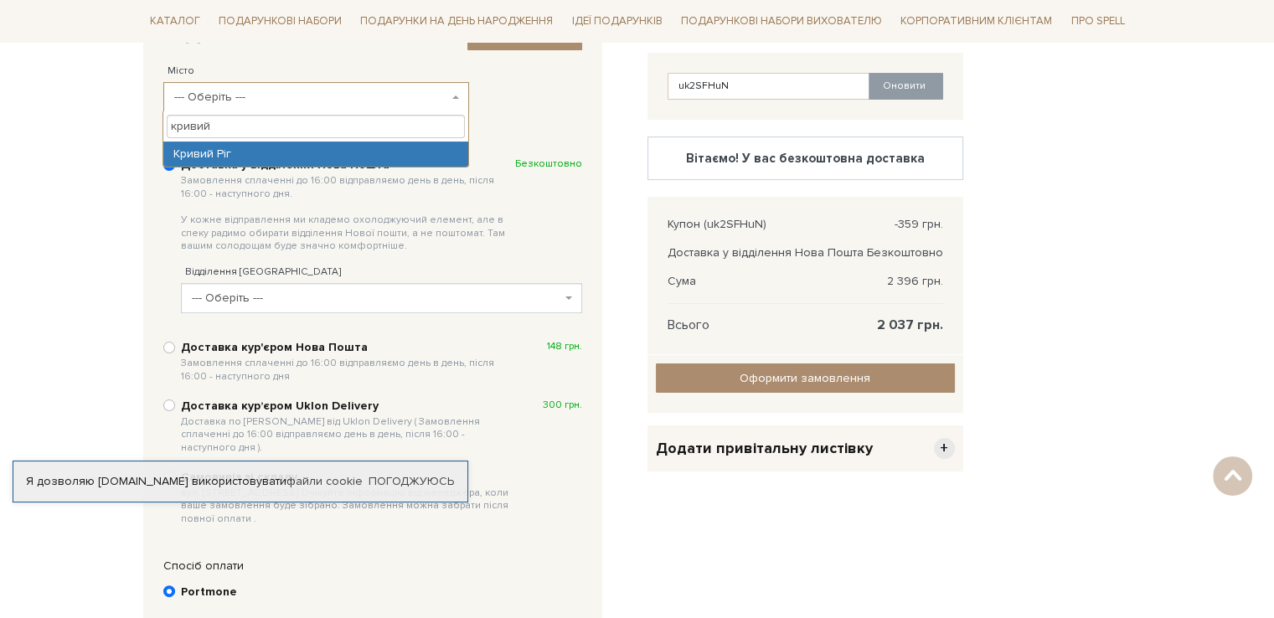
type input "кривий"
select select "Кривий Ріг"
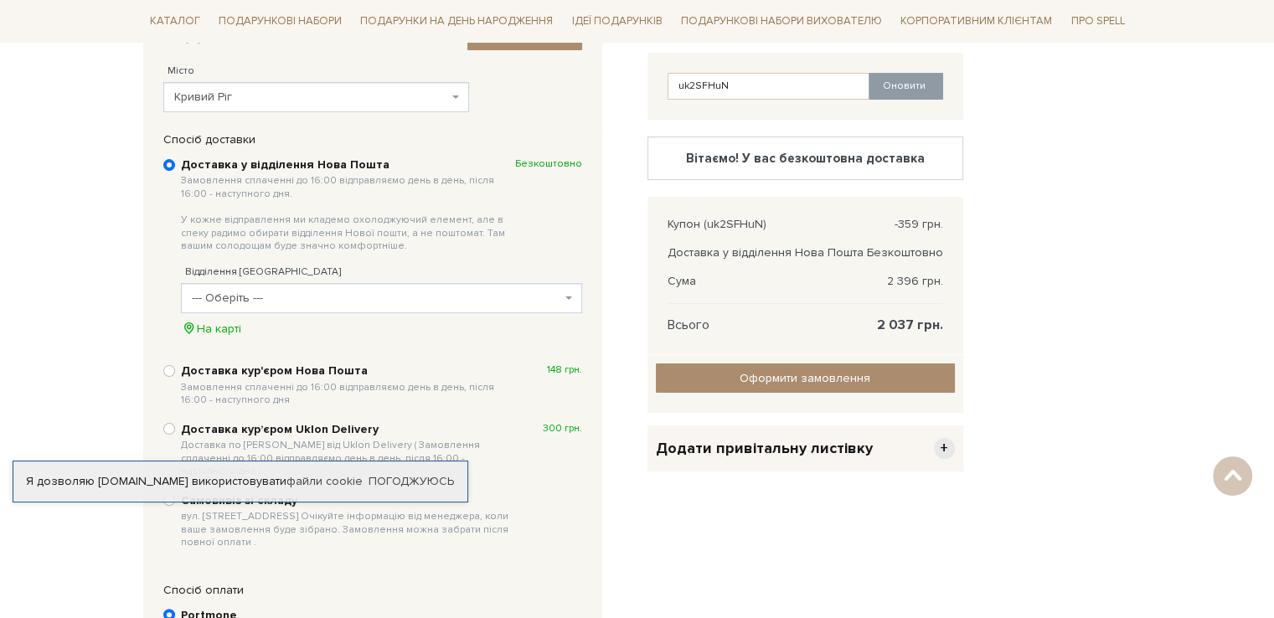
click at [249, 296] on span "--- Оберіть ---" at bounding box center [376, 298] width 369 height 17
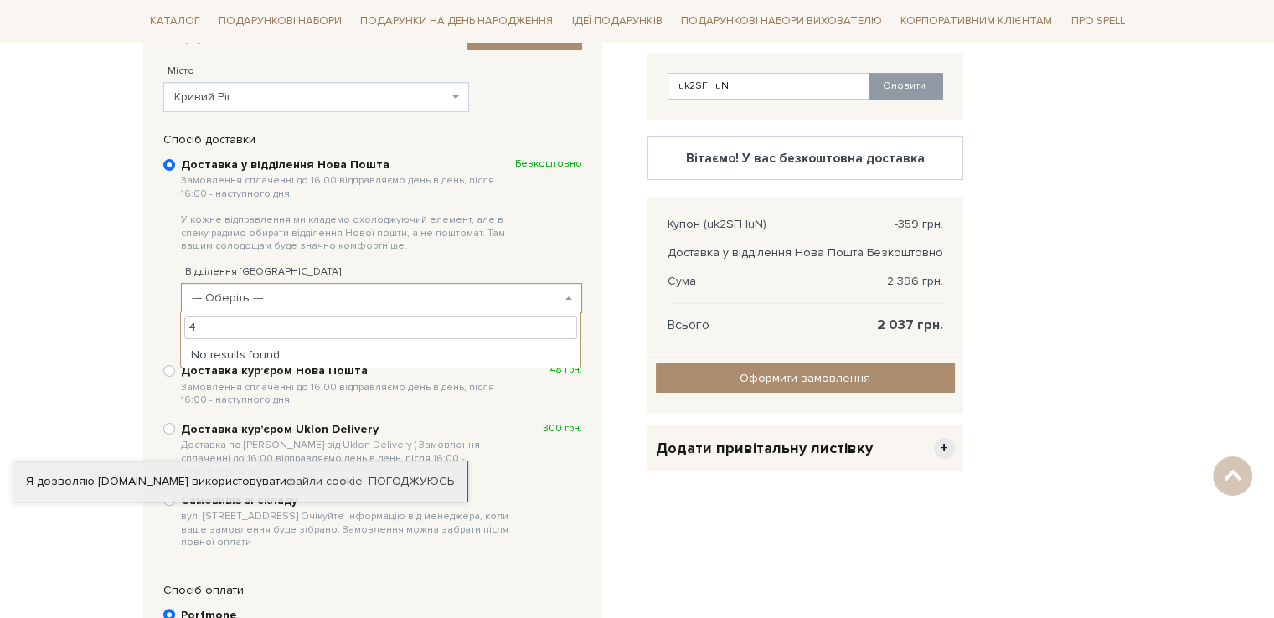
type input "4"
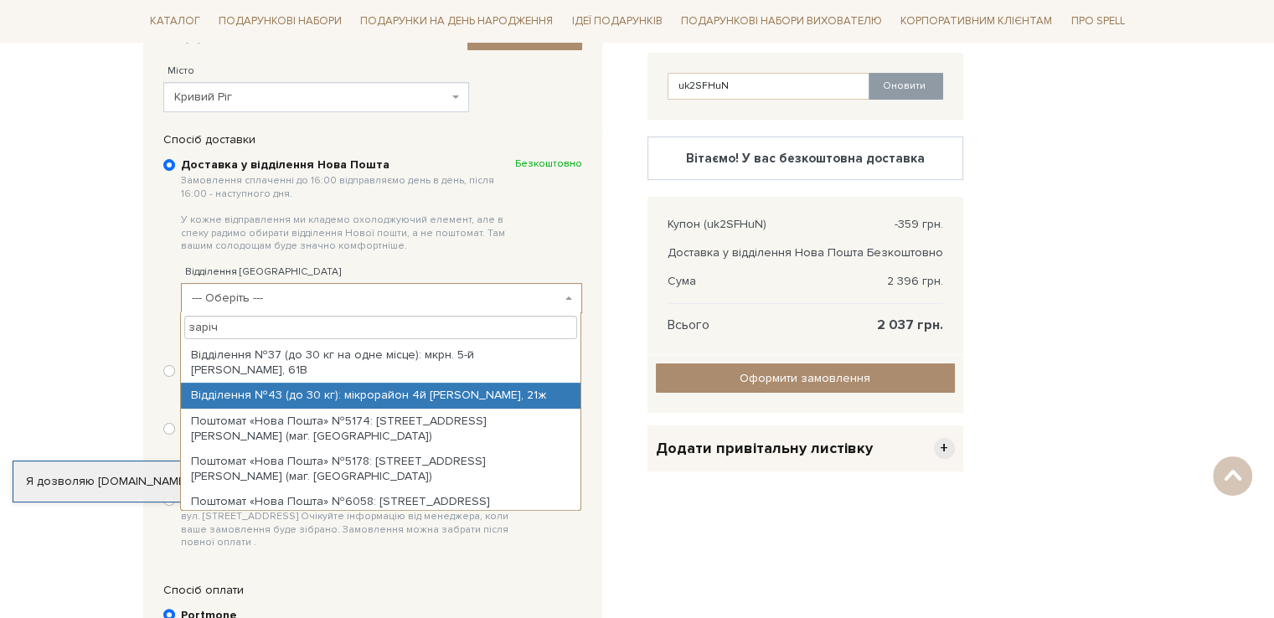
type input "заріч"
select select "Відділення №43 (до 30 кг): мікрорайон 4й [PERSON_NAME], 21ж"
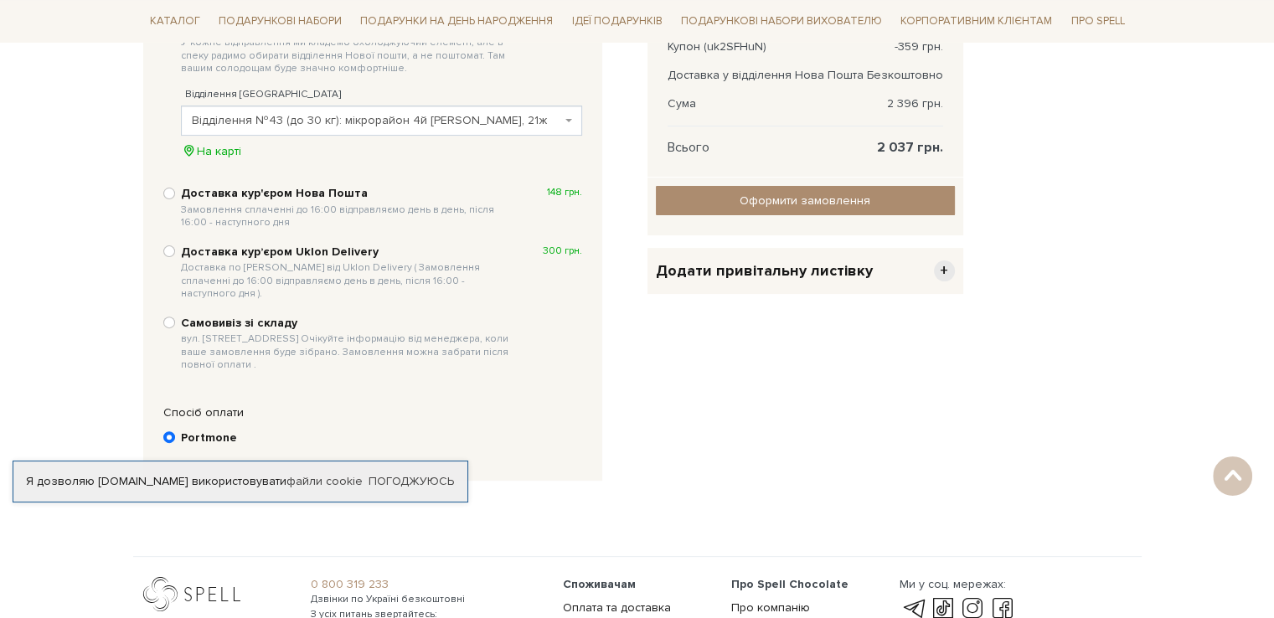
scroll to position [577, 0]
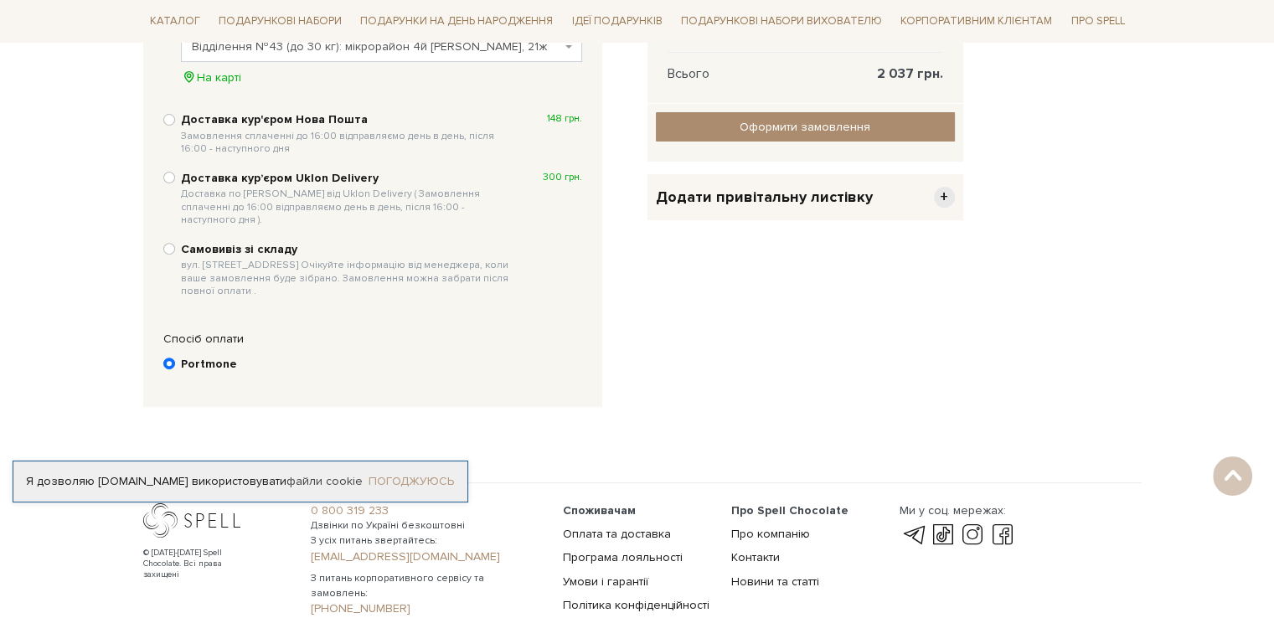
click at [416, 479] on link "Погоджуюсь" at bounding box center [411, 481] width 85 height 15
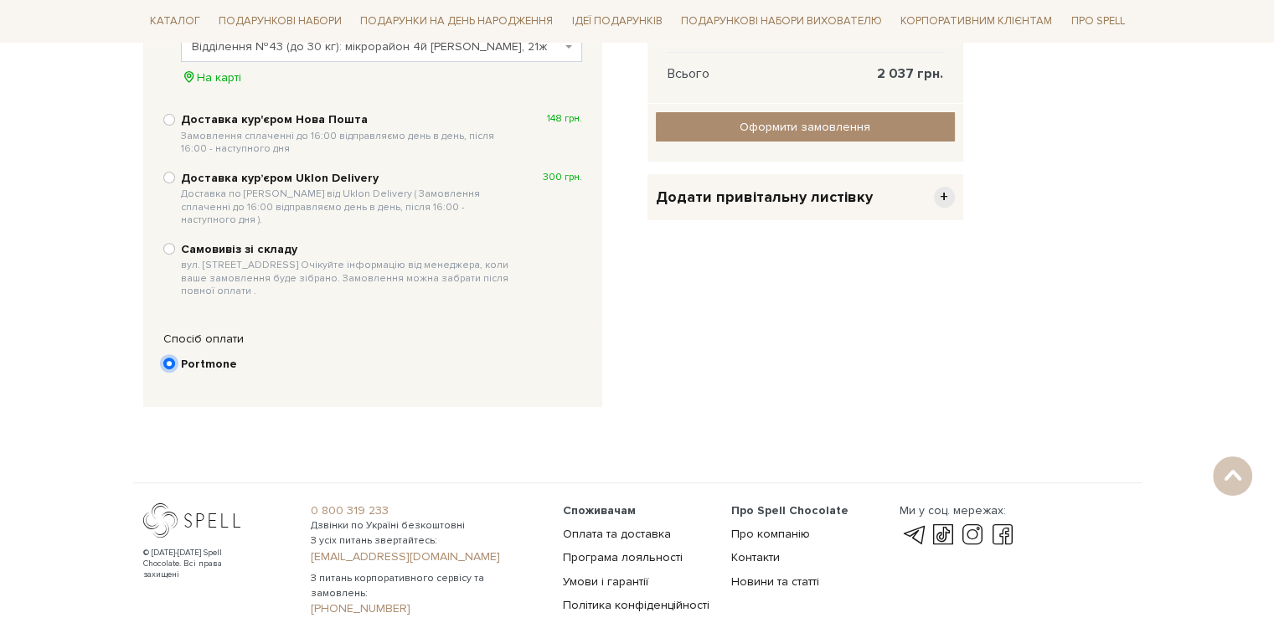
click at [170, 358] on input "Portmone" at bounding box center [169, 364] width 12 height 12
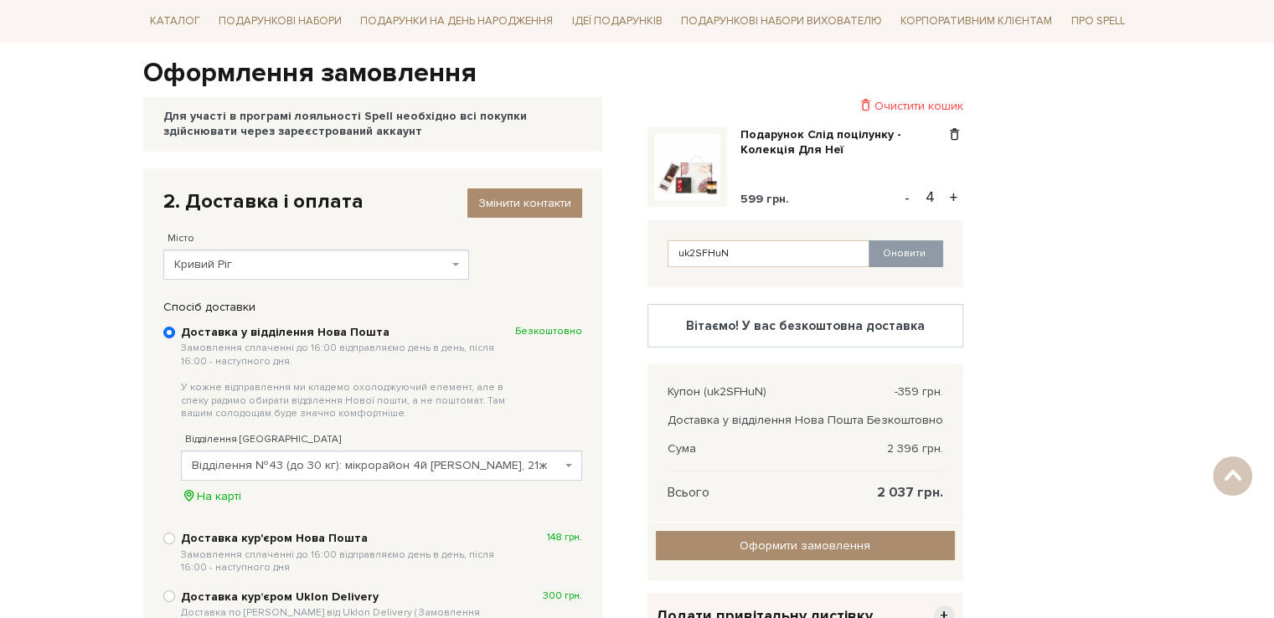
scroll to position [242, 0]
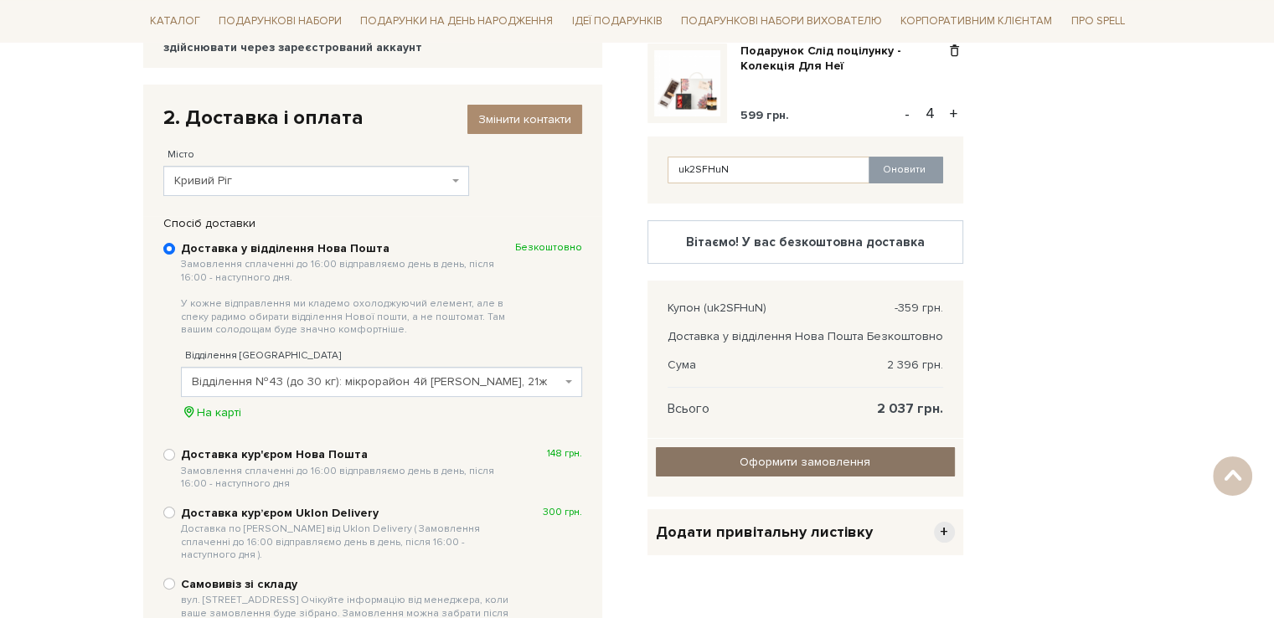
click at [753, 460] on input "Оформити замовлення" at bounding box center [805, 461] width 299 height 29
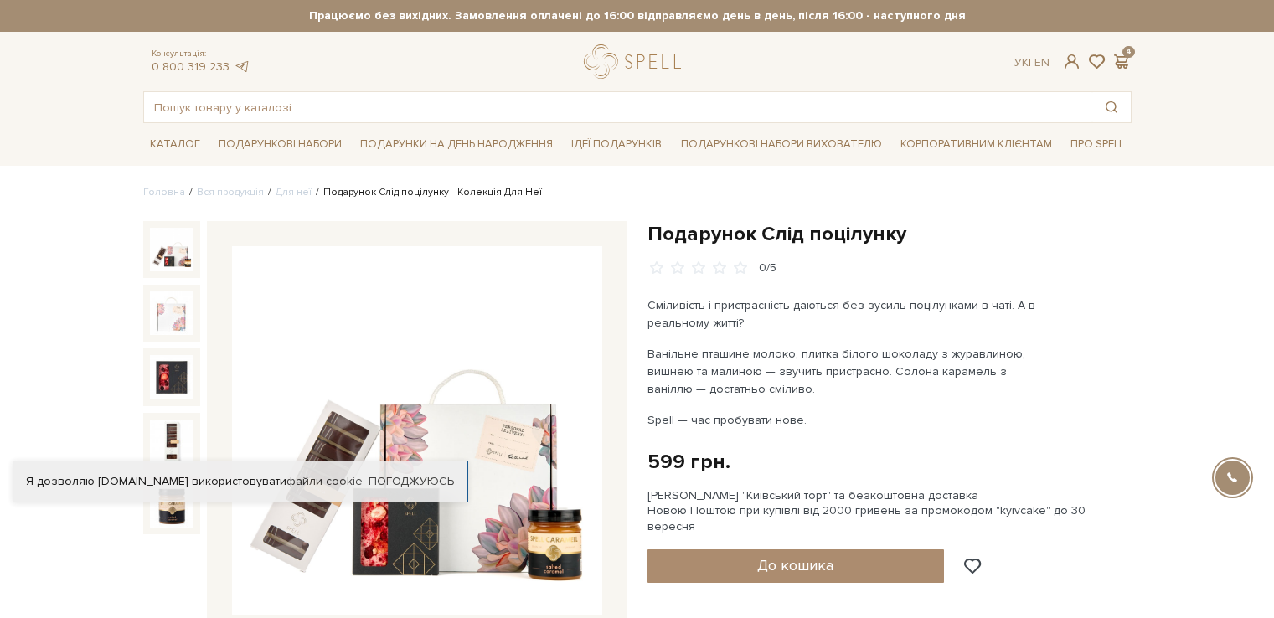
click at [524, 371] on img at bounding box center [417, 431] width 370 height 370
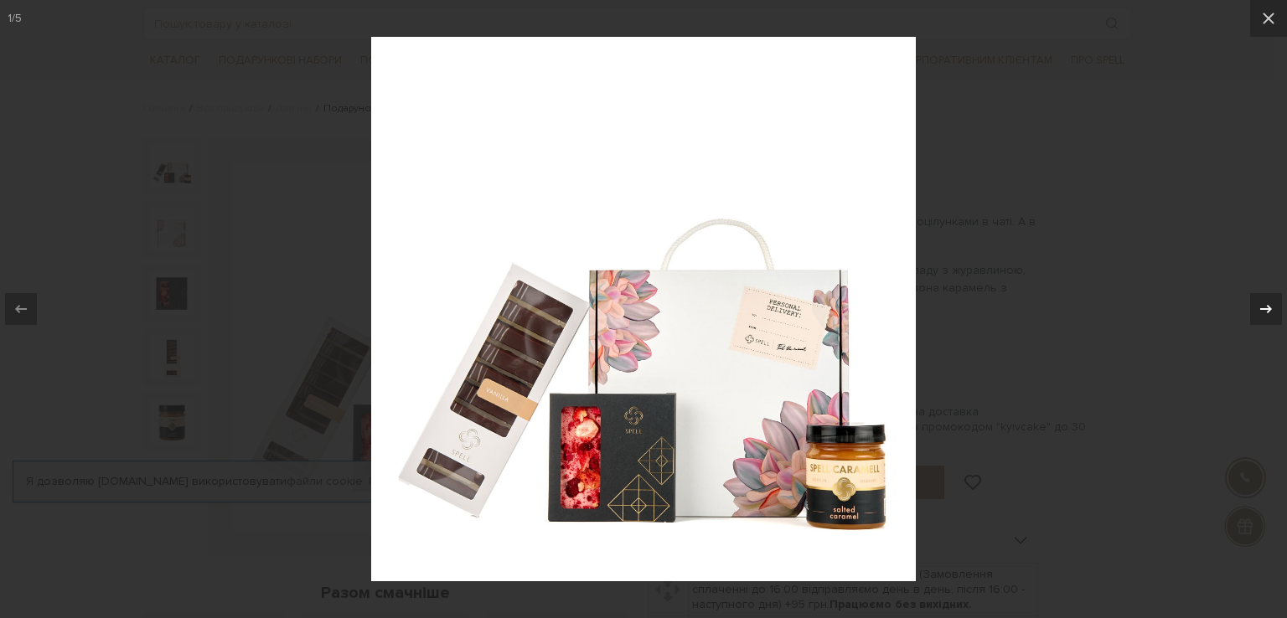
click at [1258, 313] on icon at bounding box center [1266, 309] width 20 height 20
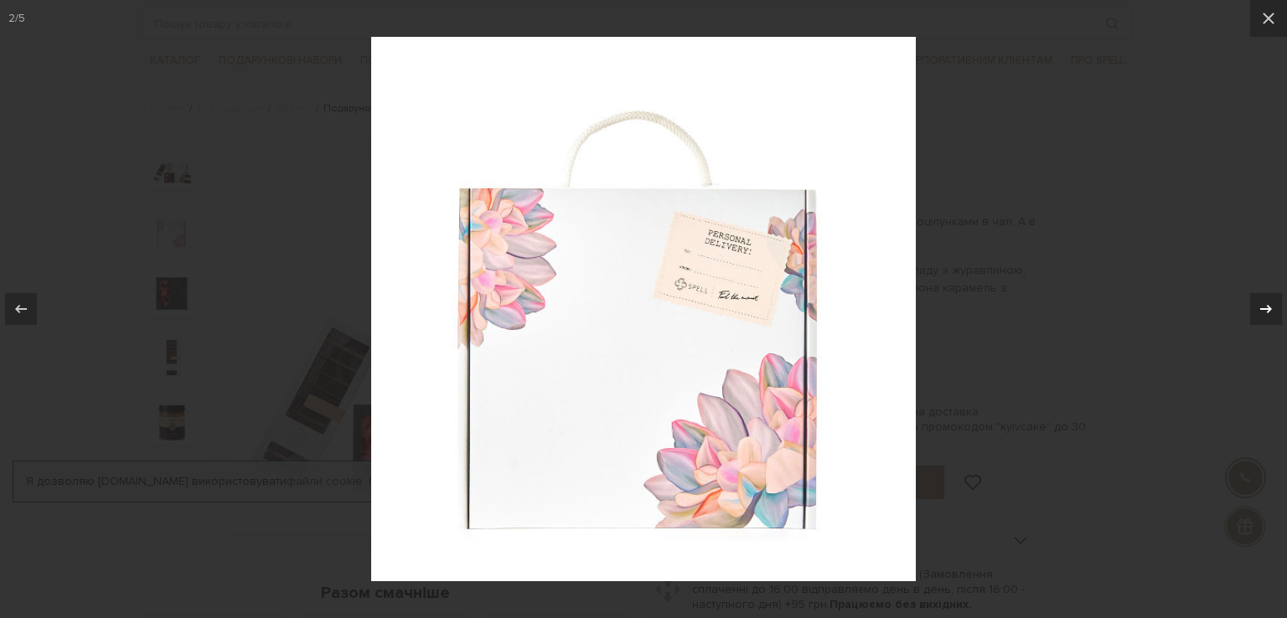
click at [1258, 313] on icon at bounding box center [1266, 309] width 20 height 20
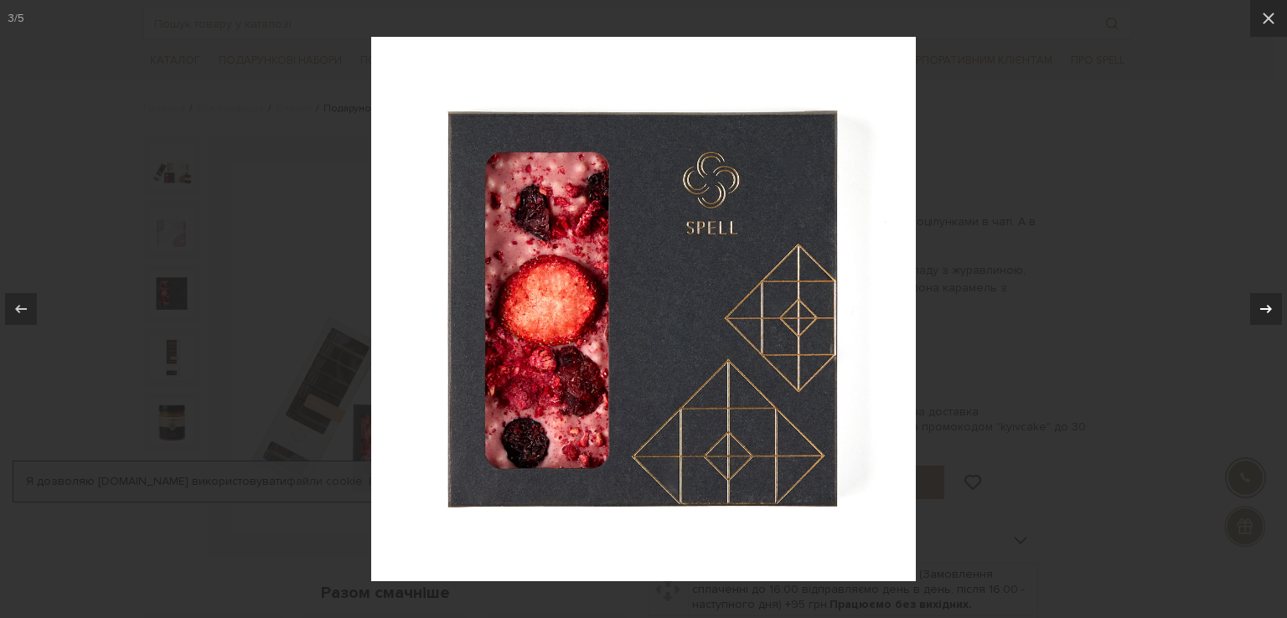
click at [1258, 313] on icon at bounding box center [1266, 309] width 20 height 20
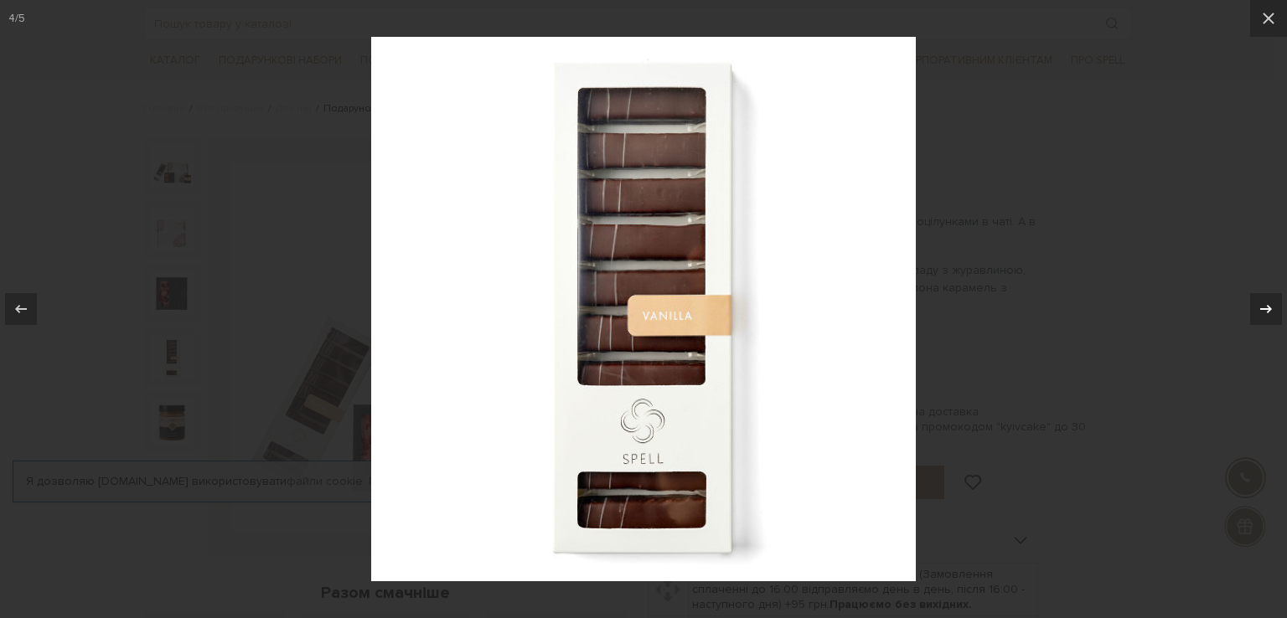
click at [1258, 313] on icon at bounding box center [1266, 309] width 20 height 20
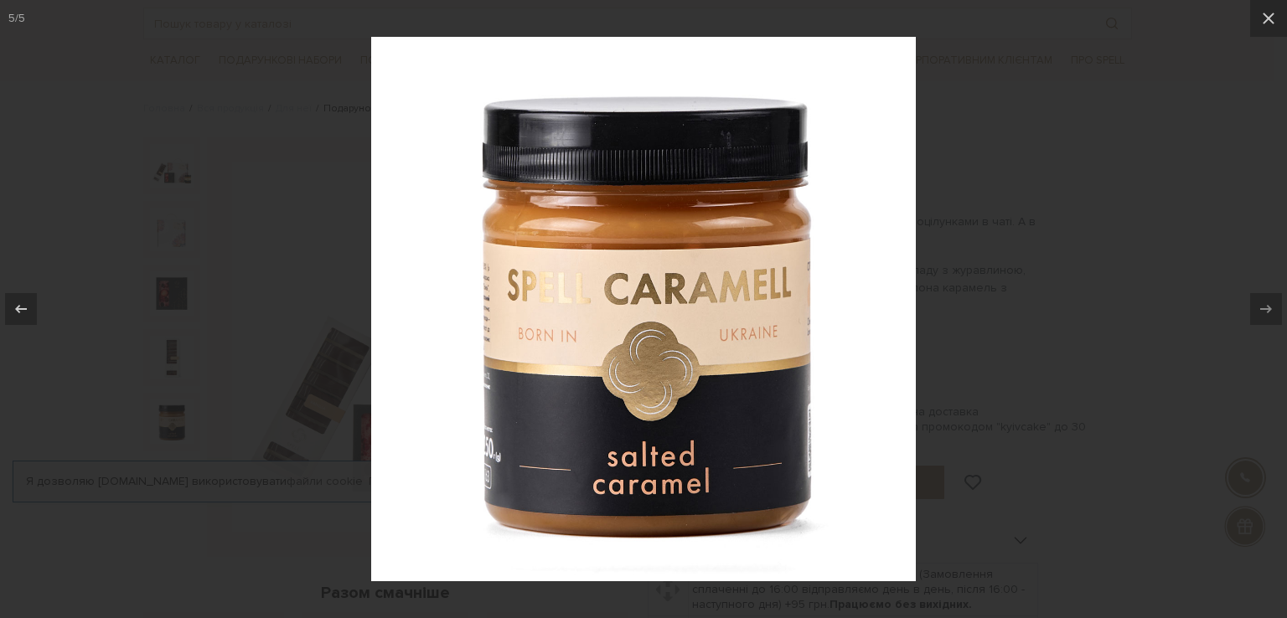
click at [1087, 218] on div at bounding box center [643, 309] width 1287 height 618
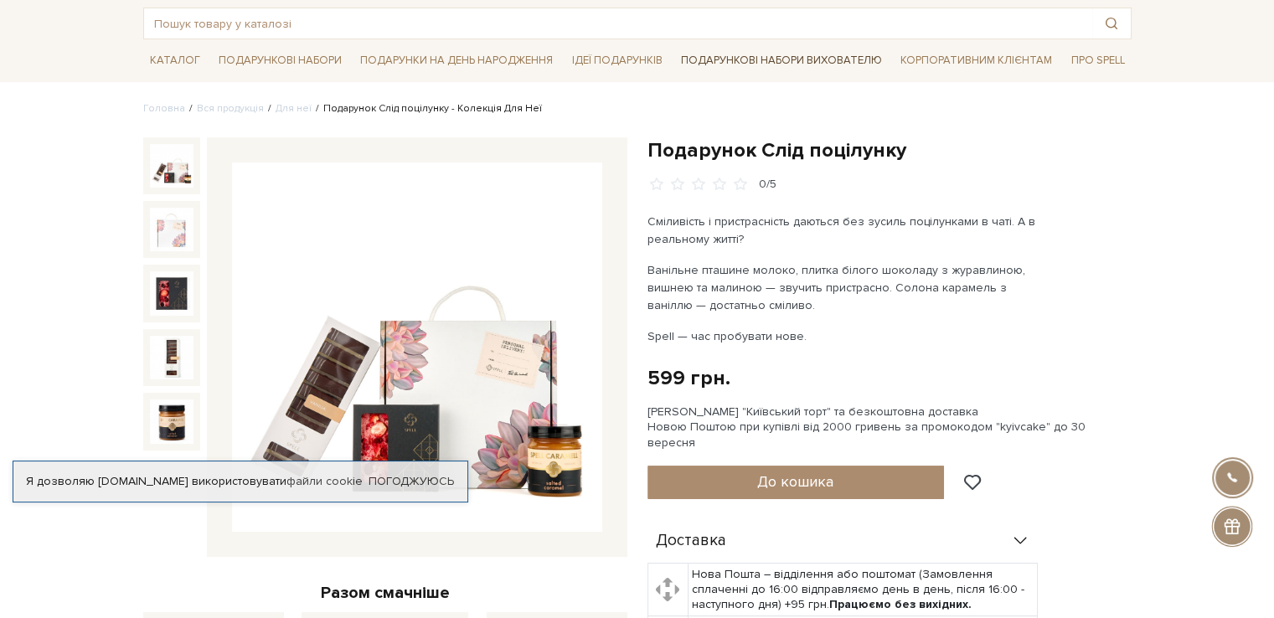
click at [774, 64] on link "Подарункові набори вихователю" at bounding box center [781, 60] width 214 height 28
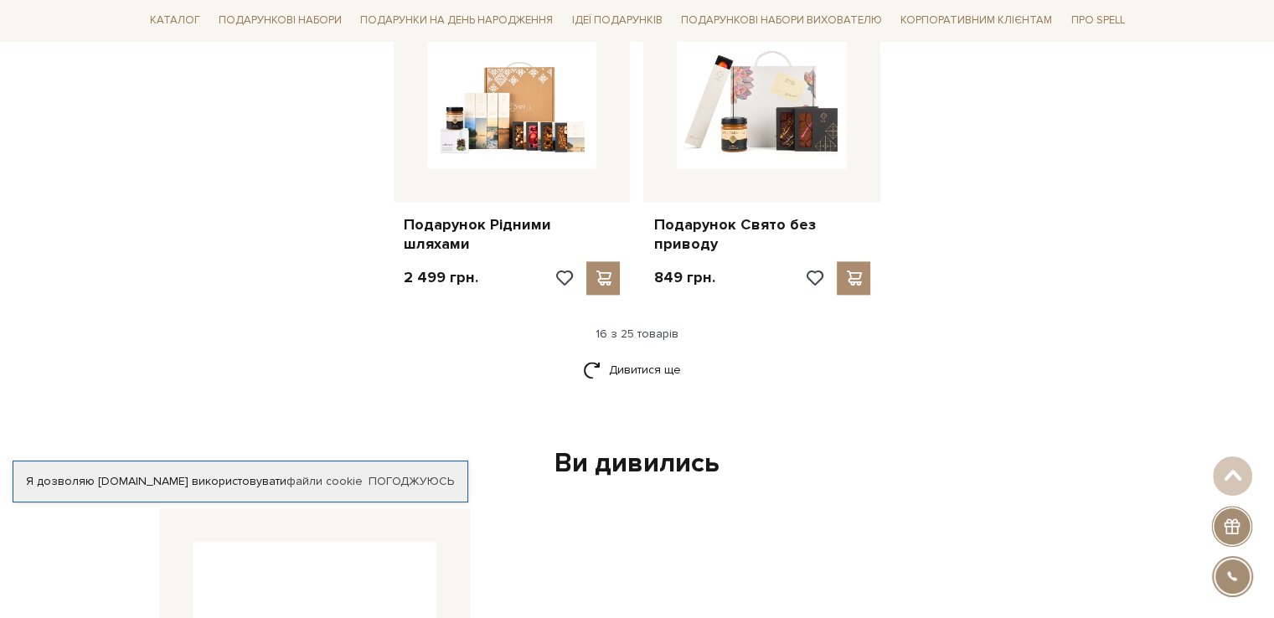
scroll to position [2099, 0]
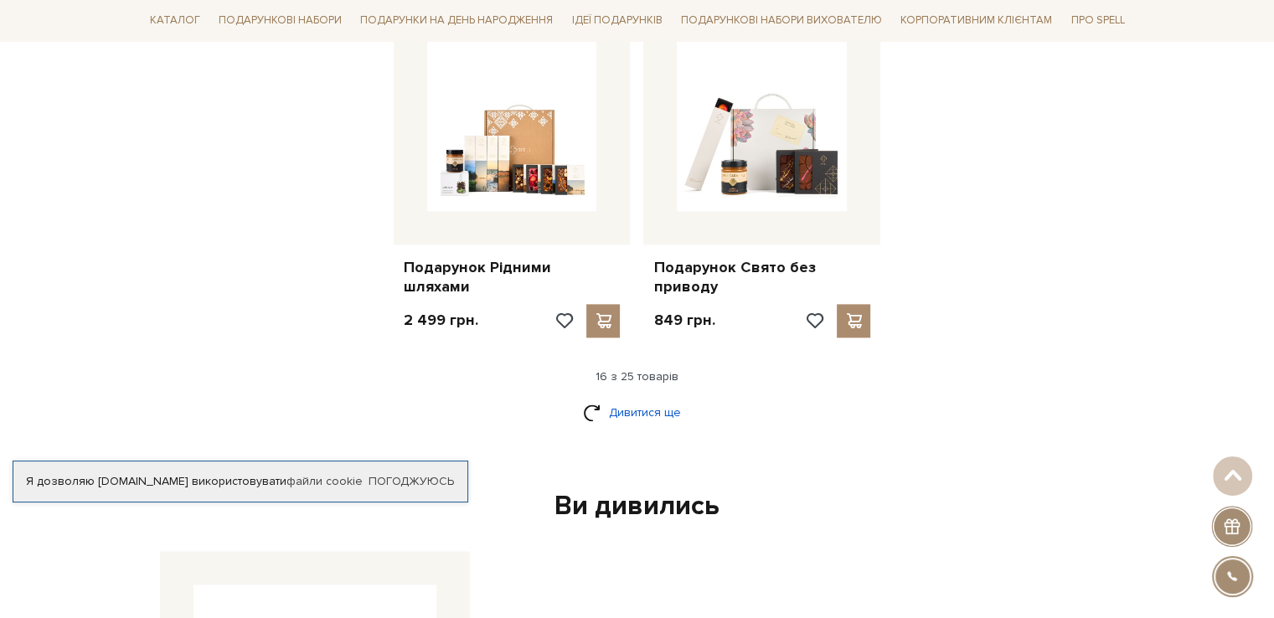
click at [673, 398] on link "Дивитися ще" at bounding box center [637, 412] width 109 height 29
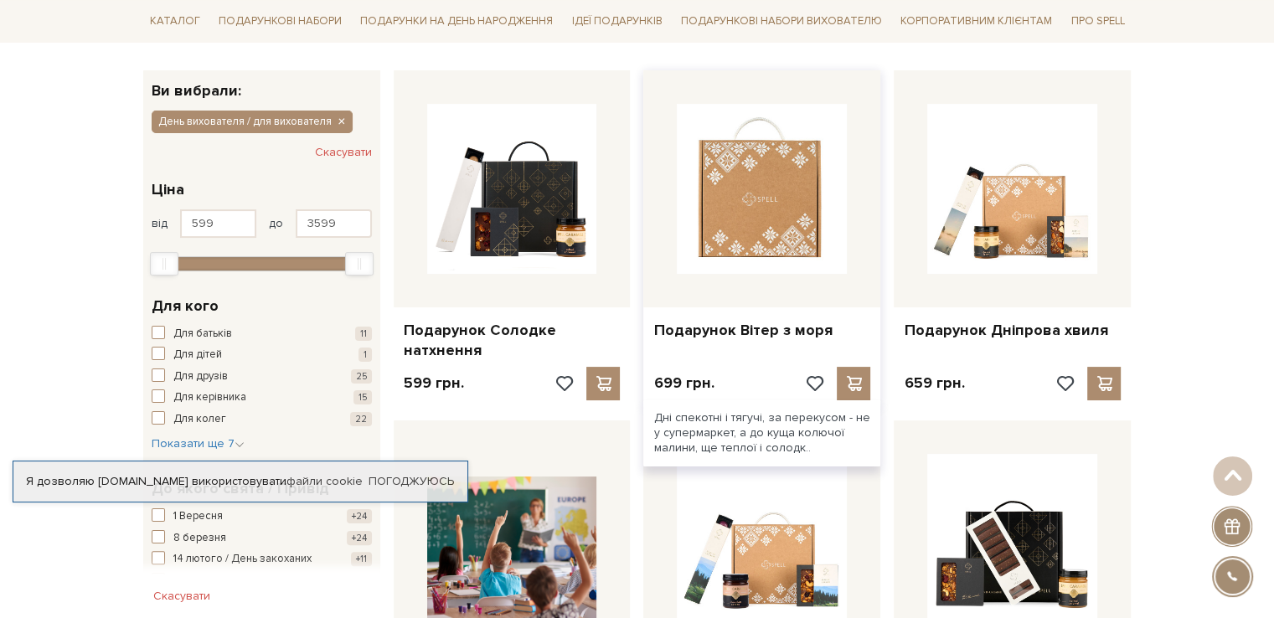
scroll to position [0, 0]
